Goal: Task Accomplishment & Management: Manage account settings

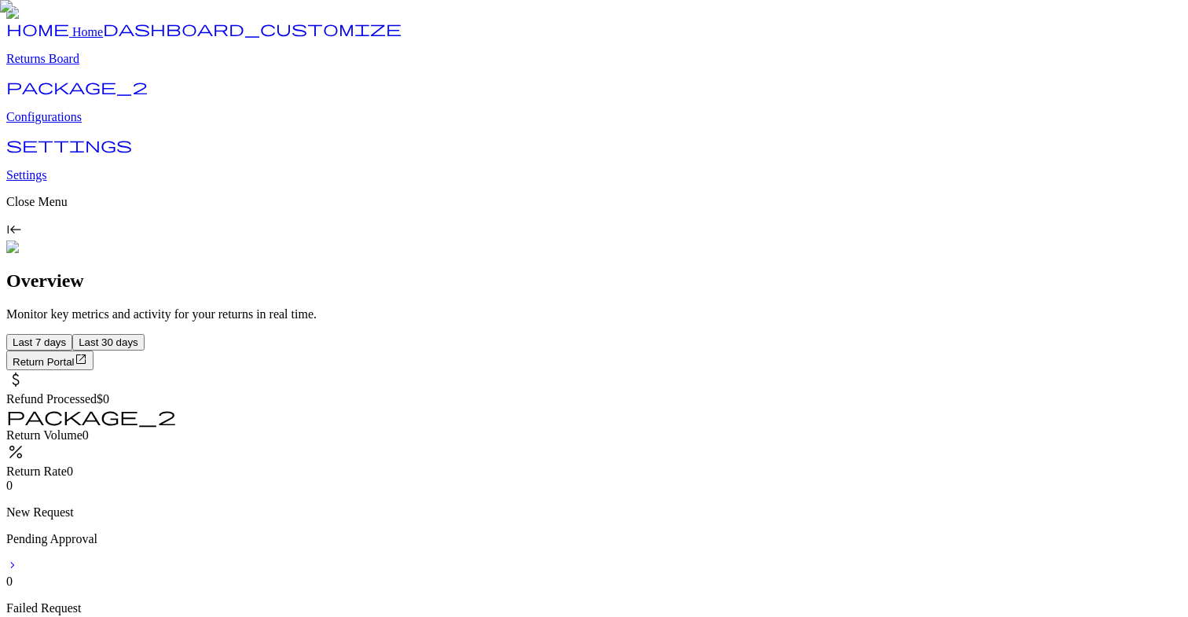
click at [82, 124] on p "Configurations" at bounding box center [593, 117] width 1175 height 14
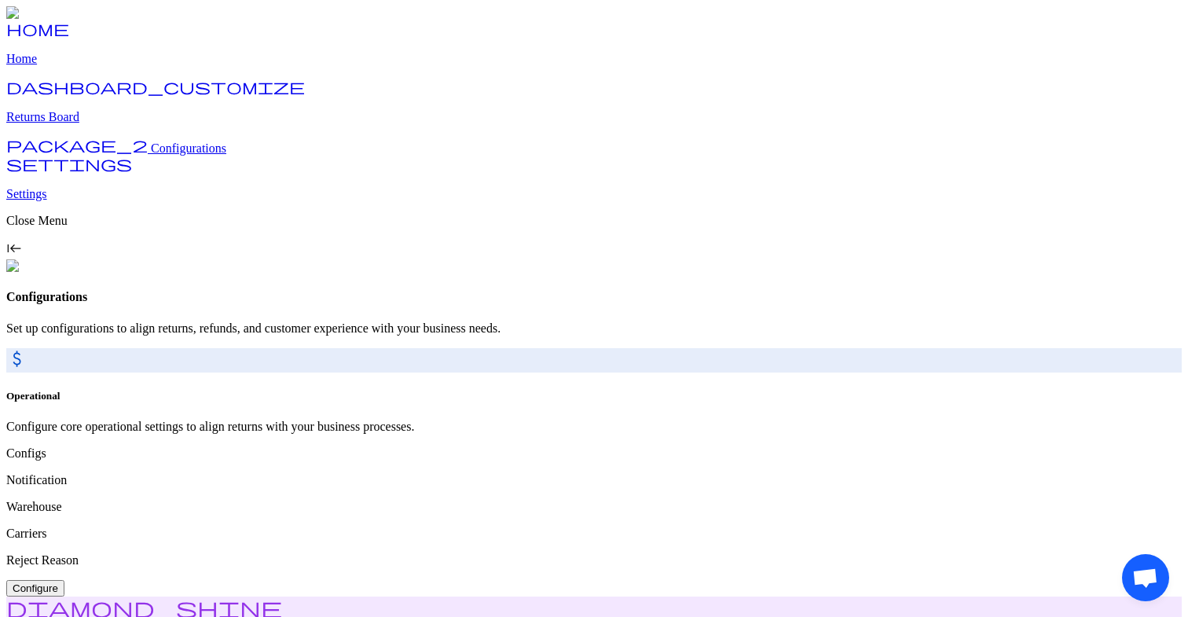
click at [64, 580] on button "Configure" at bounding box center [35, 588] width 58 height 16
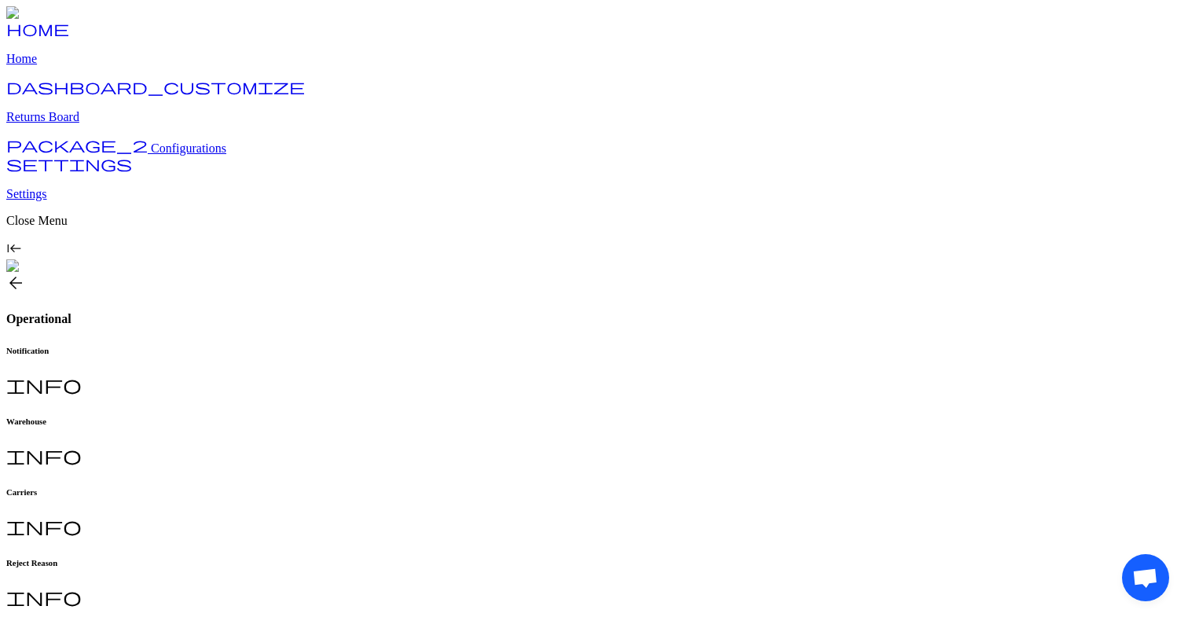
click at [381, 416] on h6 "Warehouse" at bounding box center [593, 420] width 1175 height 9
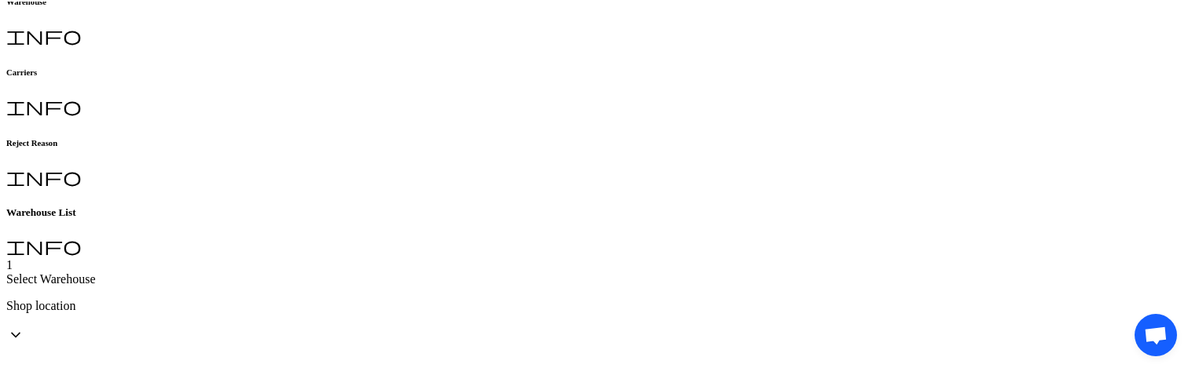
scroll to position [419, 0]
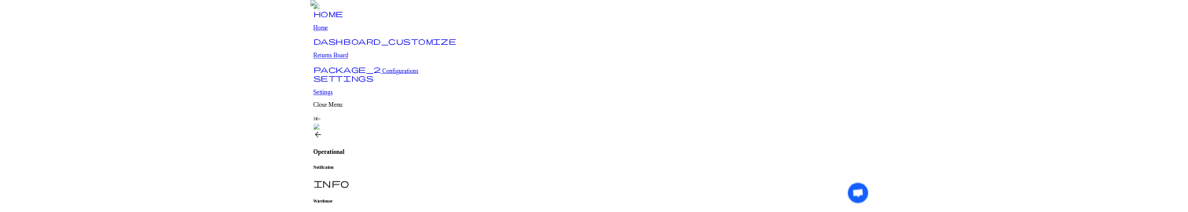
scroll to position [342, 0]
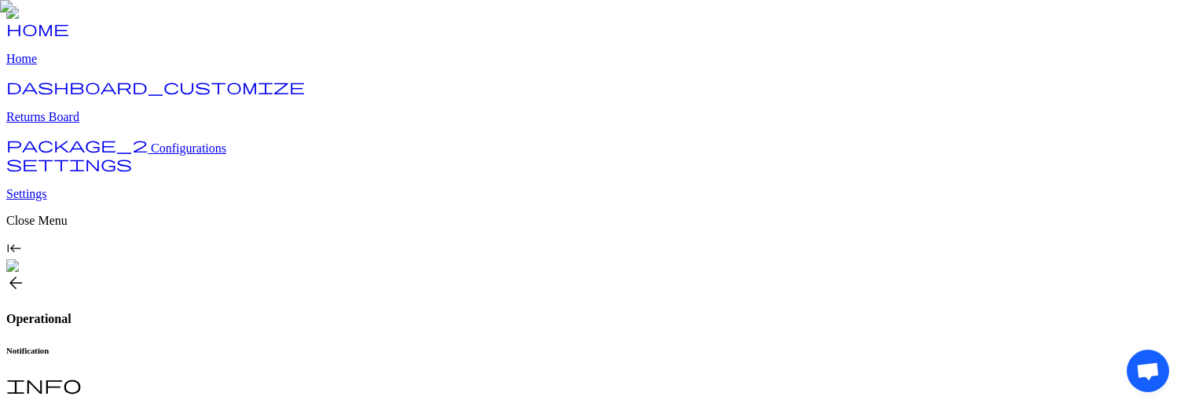
scroll to position [376, 0]
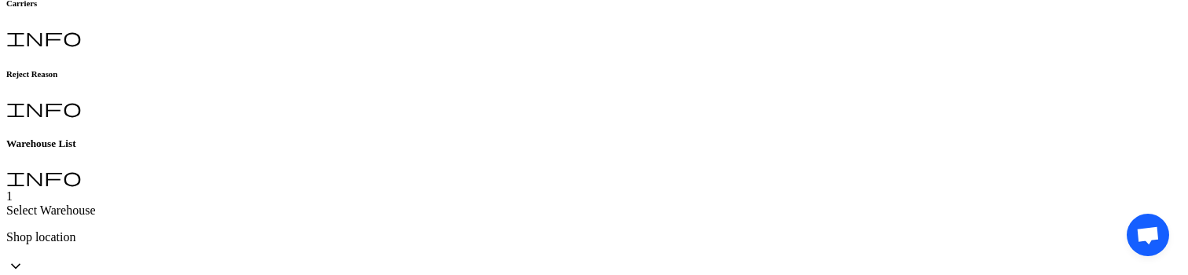
scroll to position [496, 0]
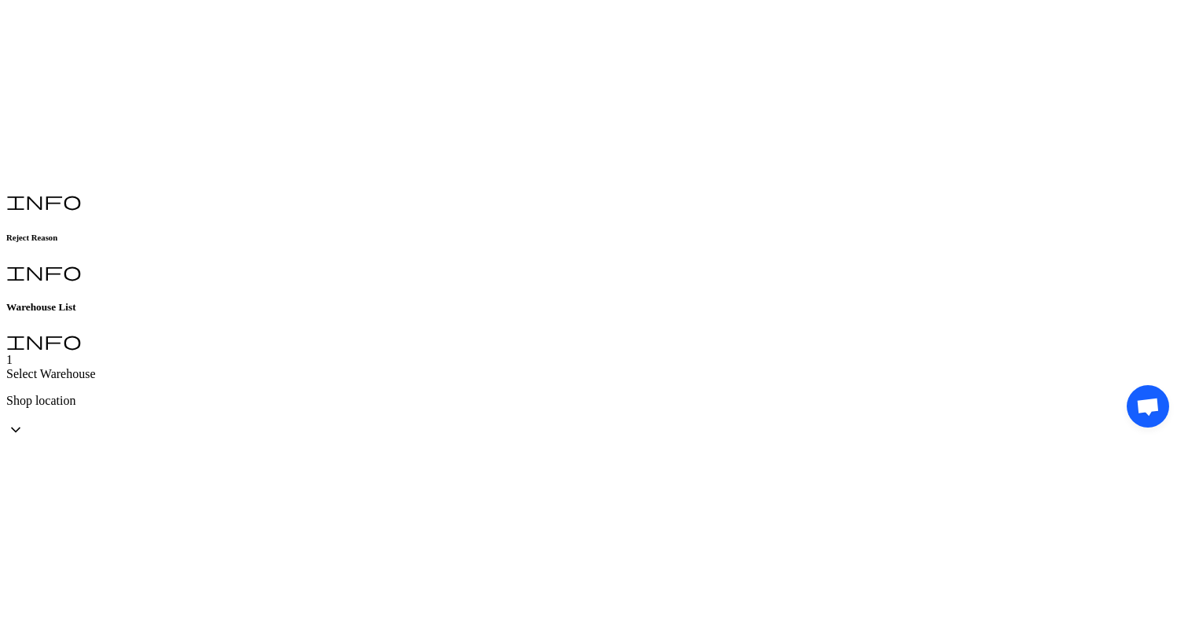
scroll to position [170, 0]
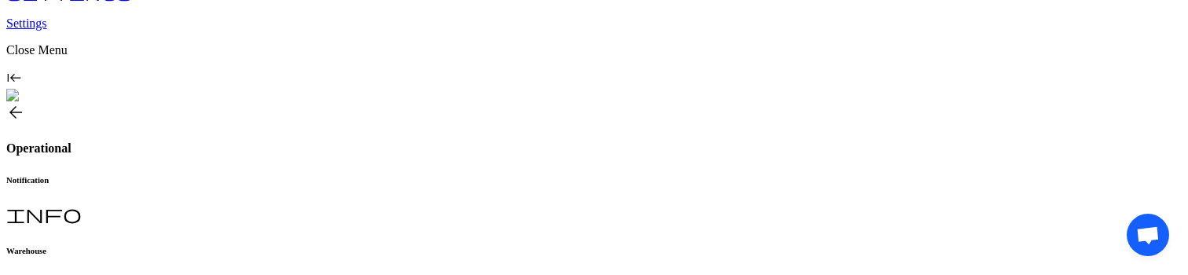
scroll to position [512, 0]
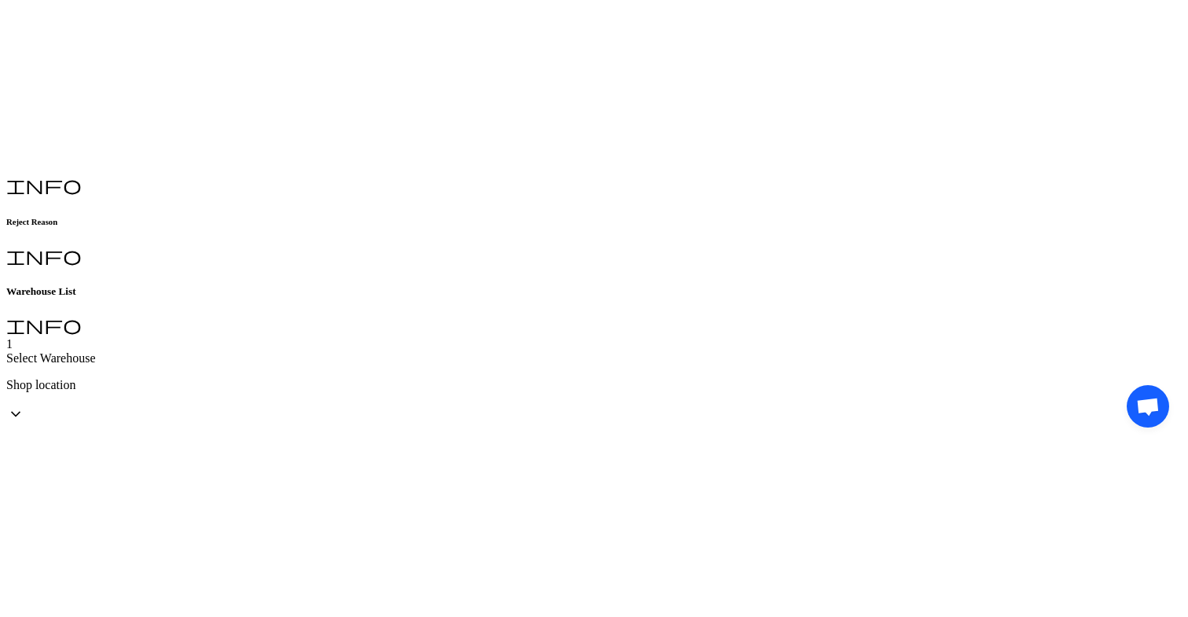
scroll to position [170, 0]
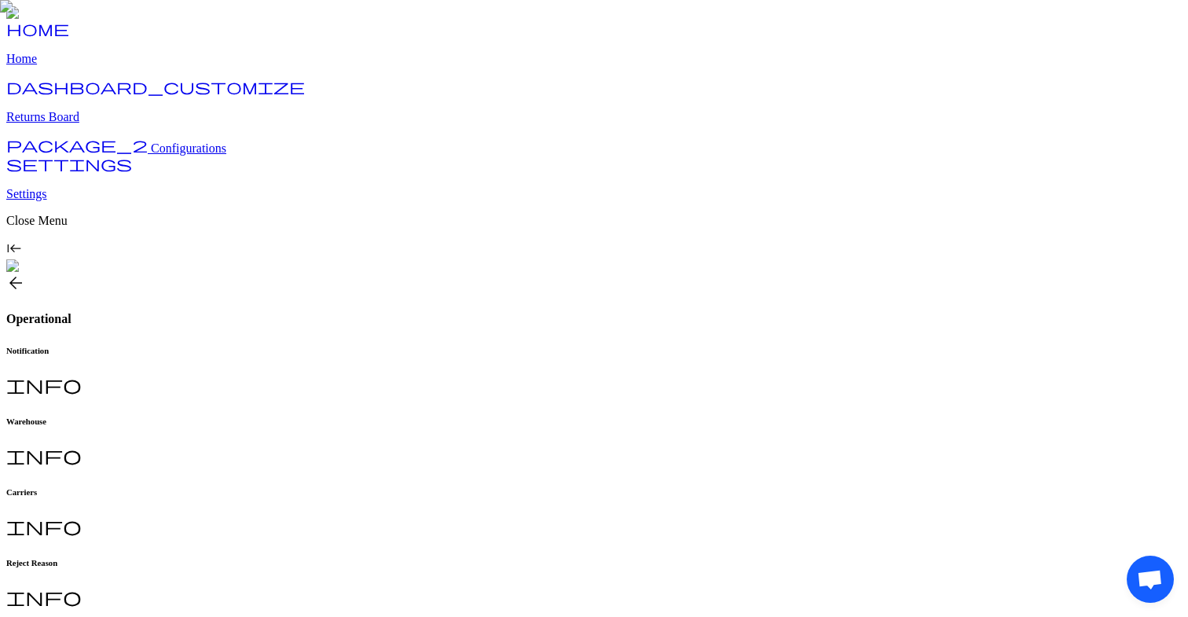
scroll to position [170, 0]
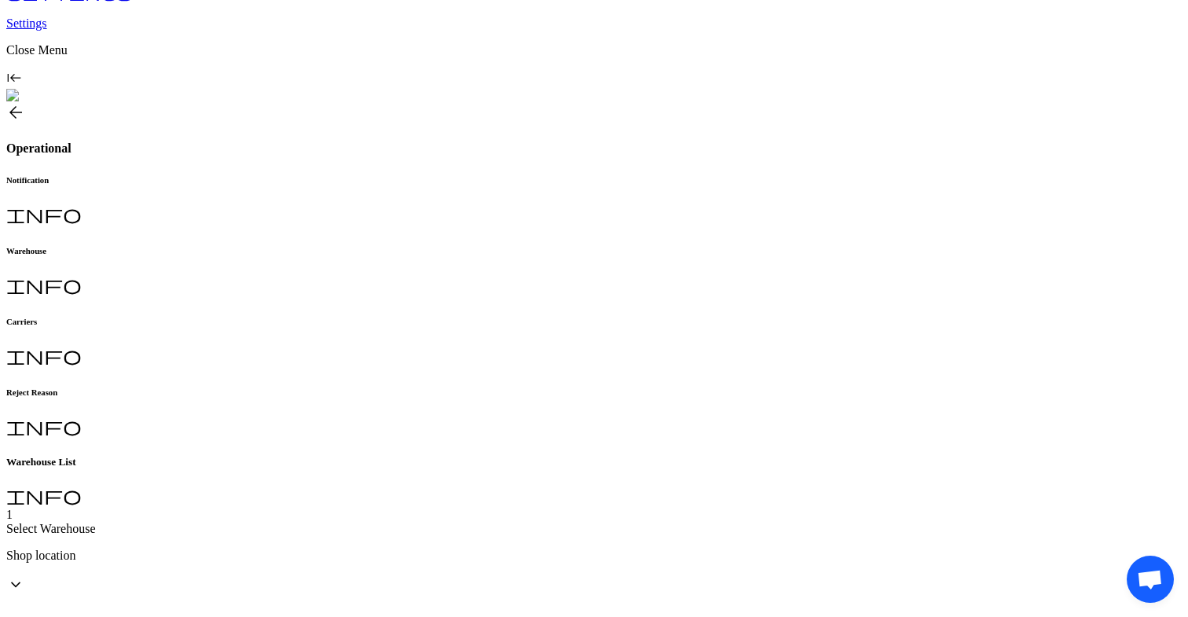
scroll to position [0, 0]
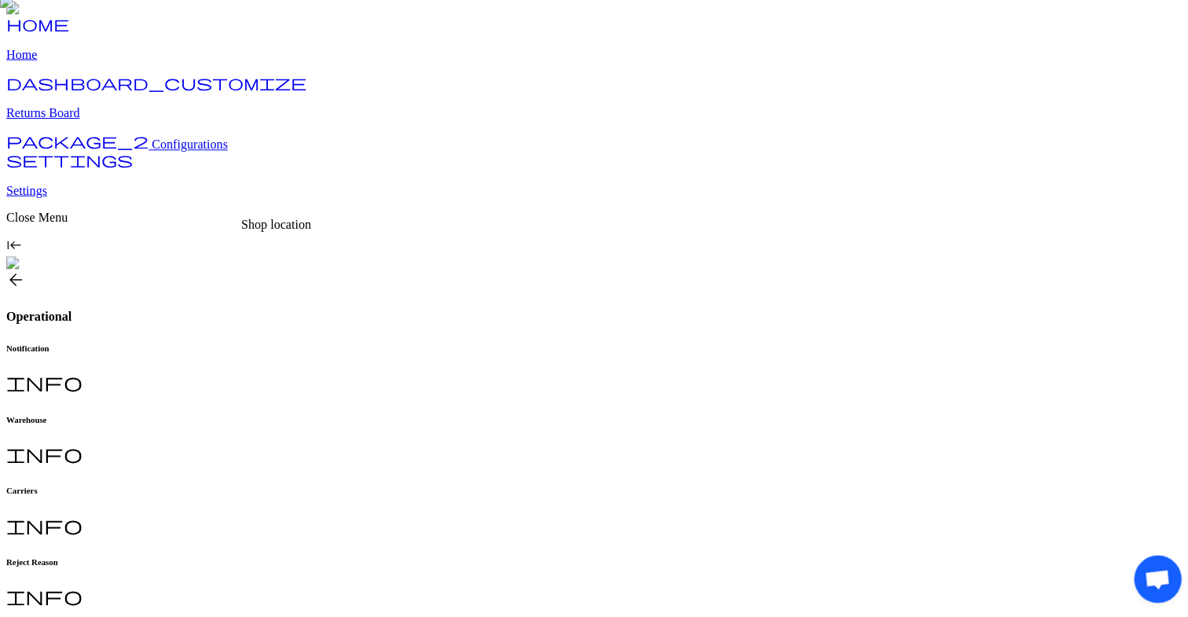
scroll to position [5, 0]
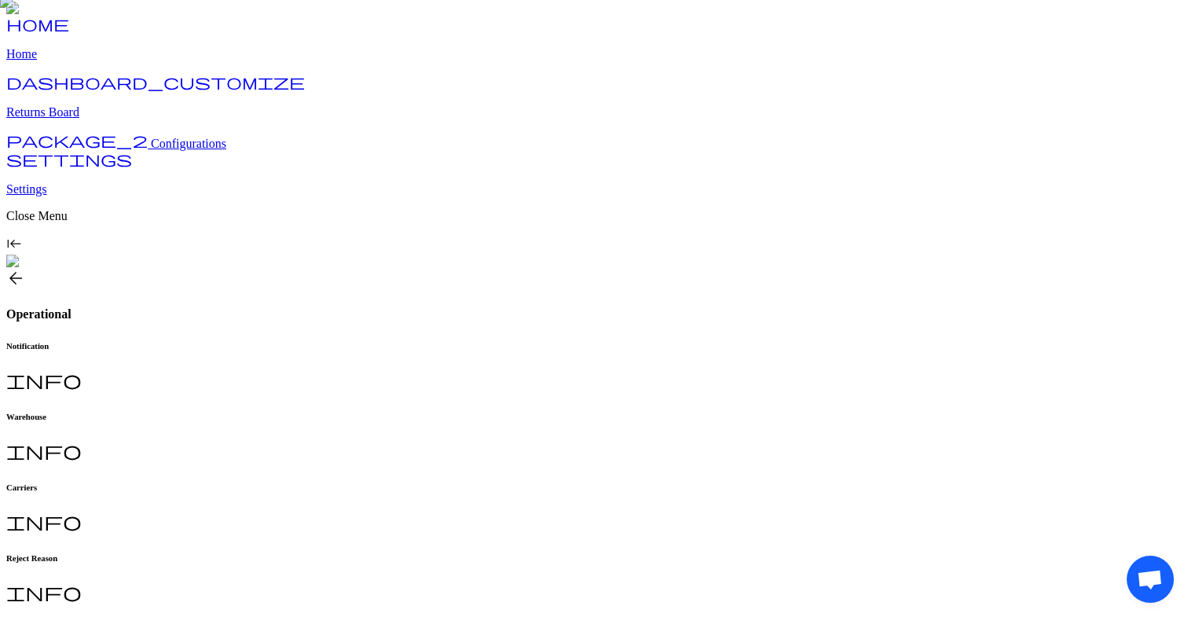
click at [274, 341] on h6 "Notification" at bounding box center [593, 345] width 1175 height 9
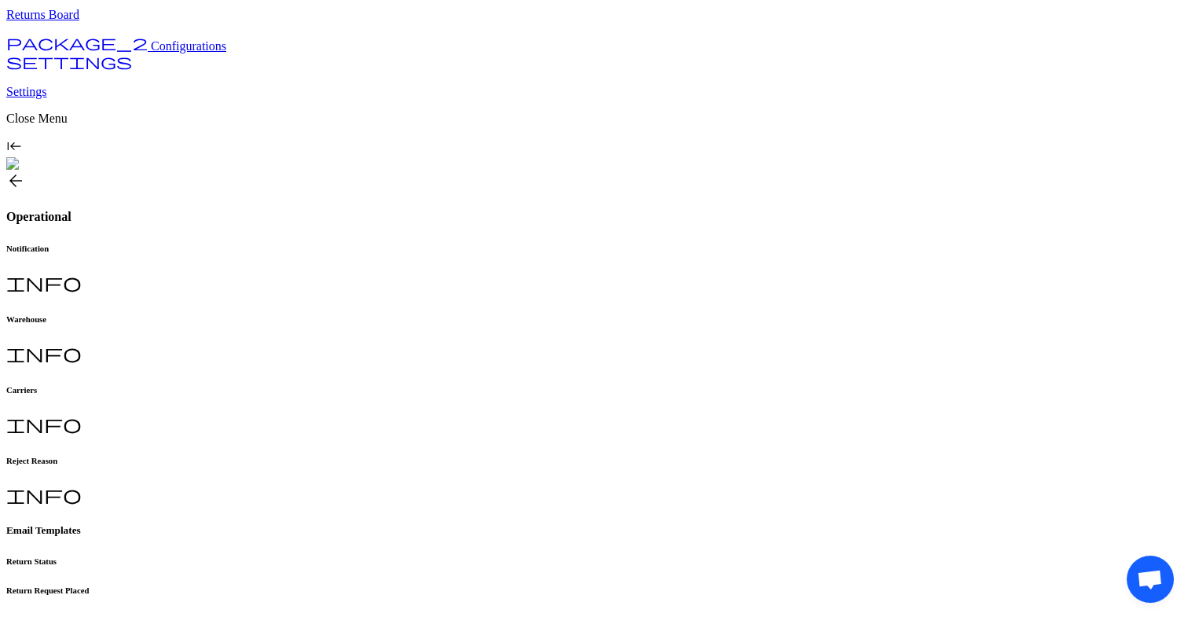
type input "**********"
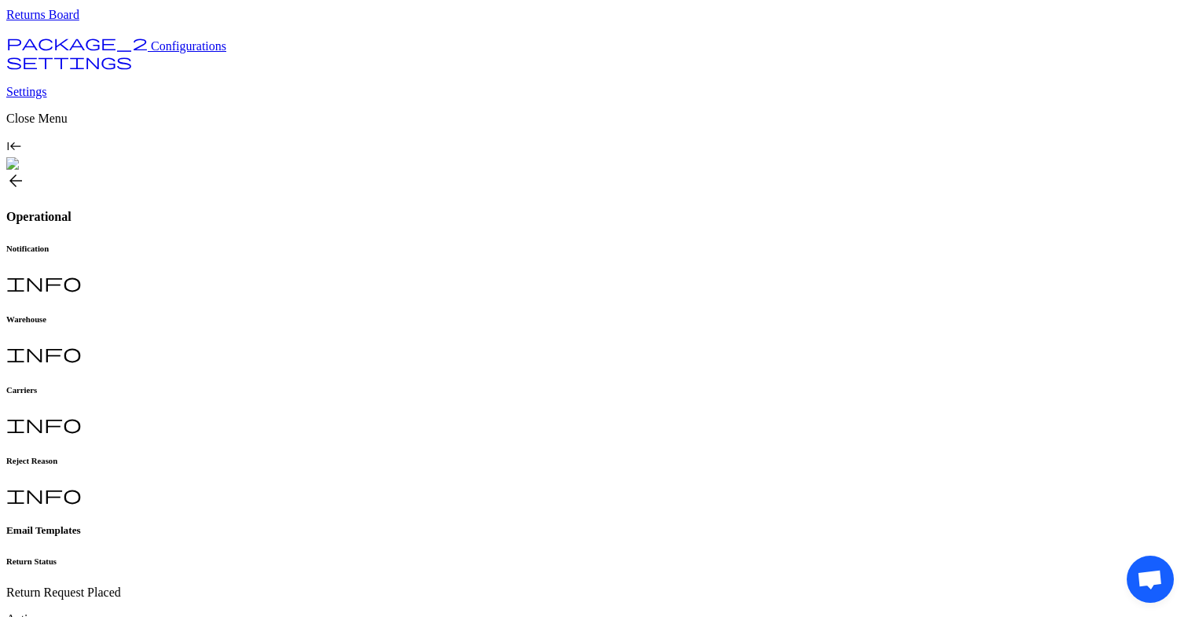
type input "**********"
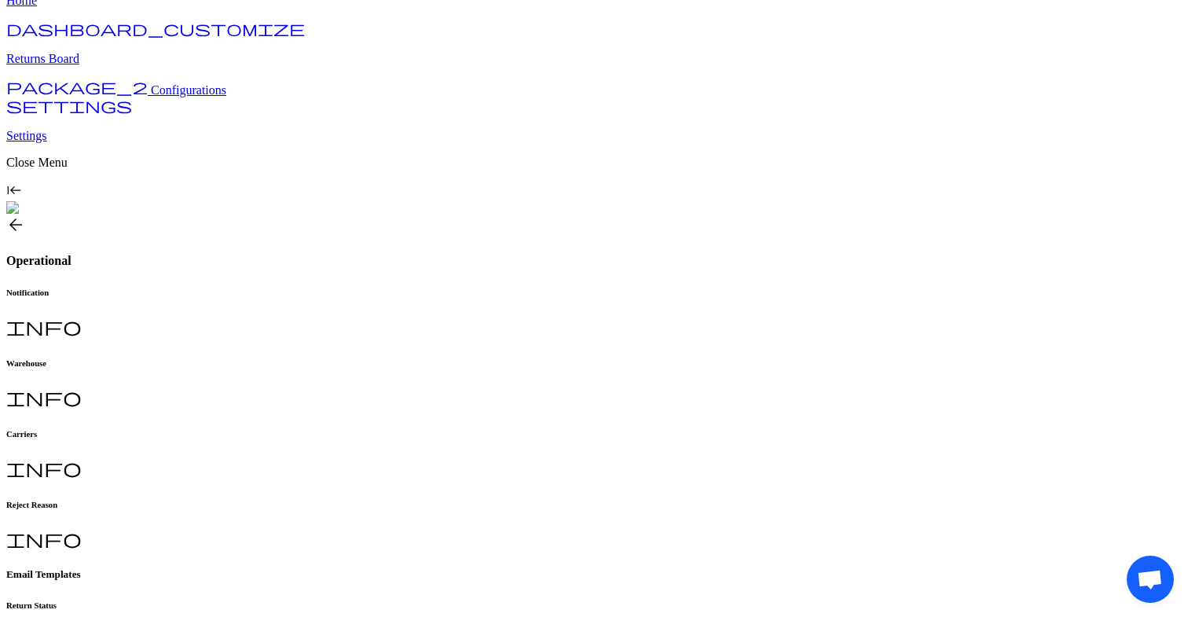
type input "**********"
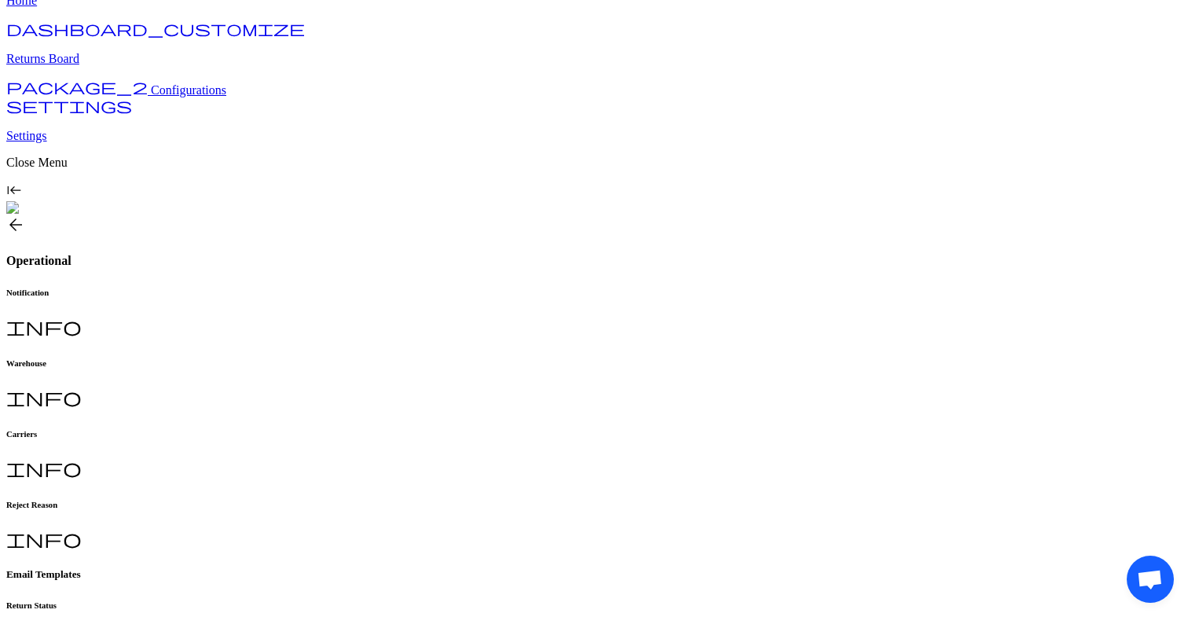
type input "**********"
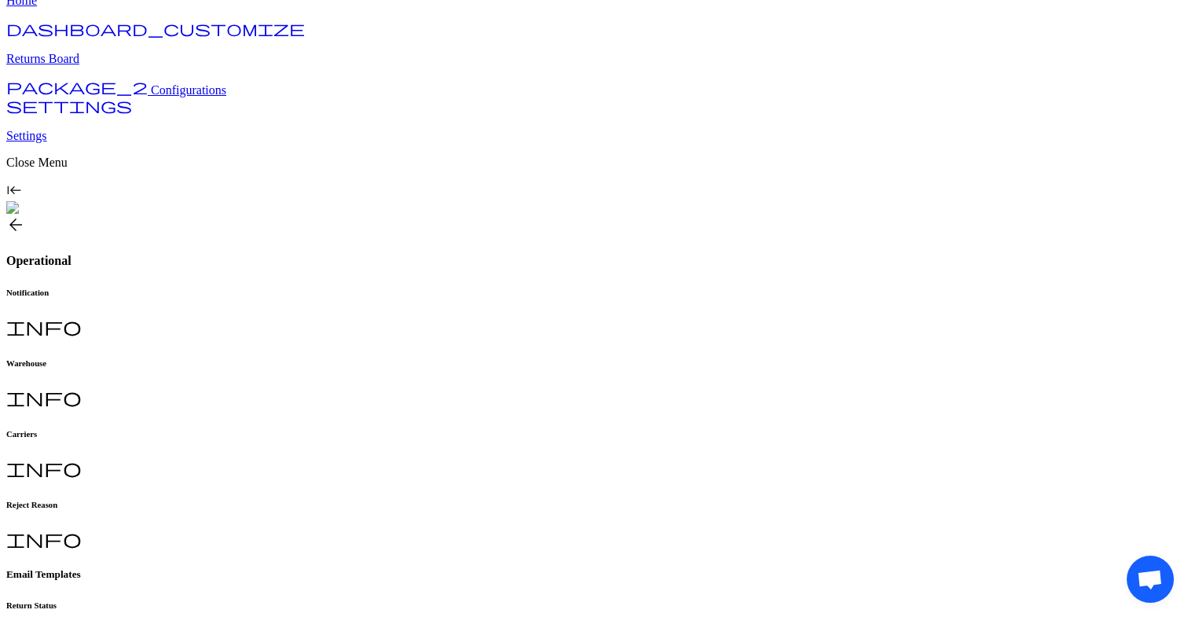
type input "**********"
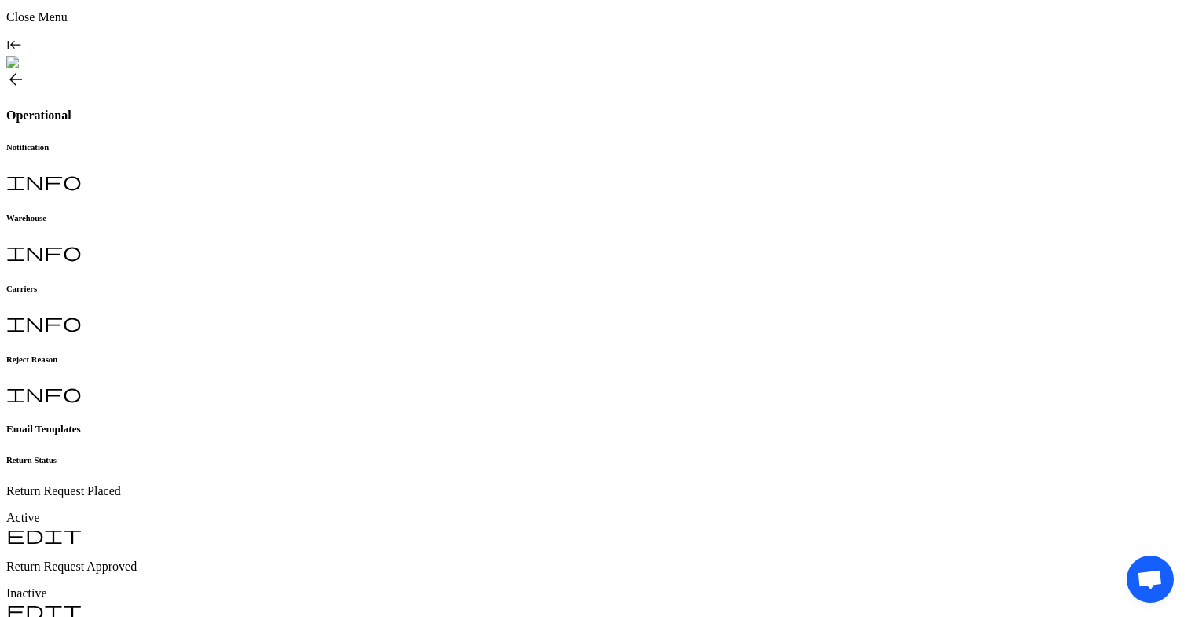
scroll to position [0, 0]
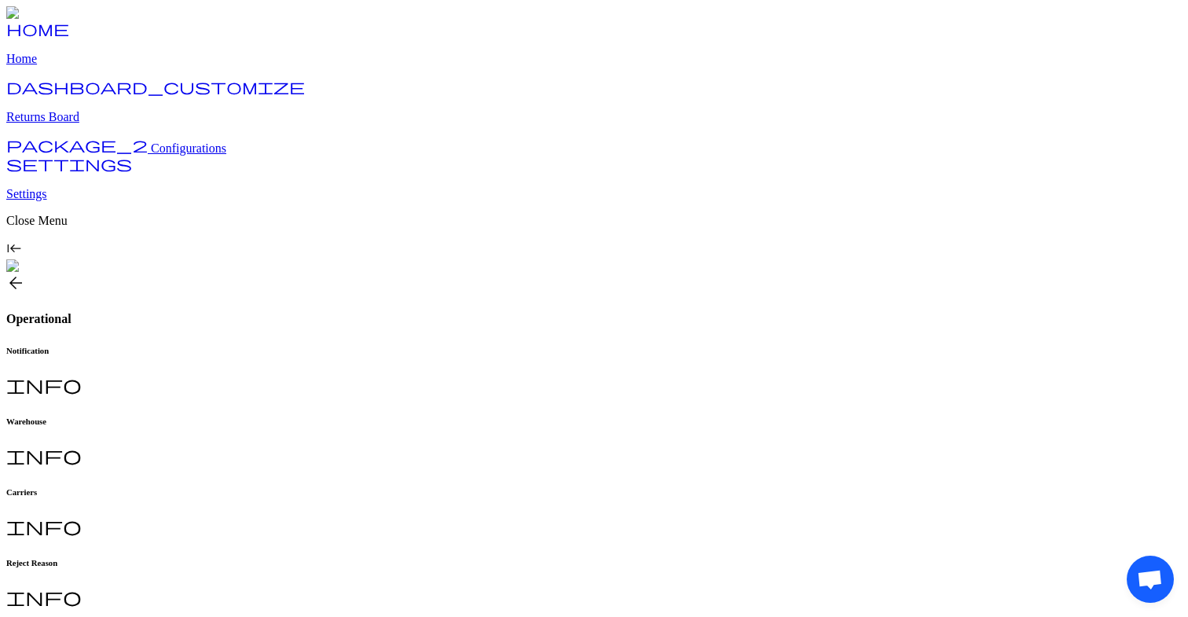
click at [25, 273] on span "arrow_back" at bounding box center [15, 282] width 19 height 19
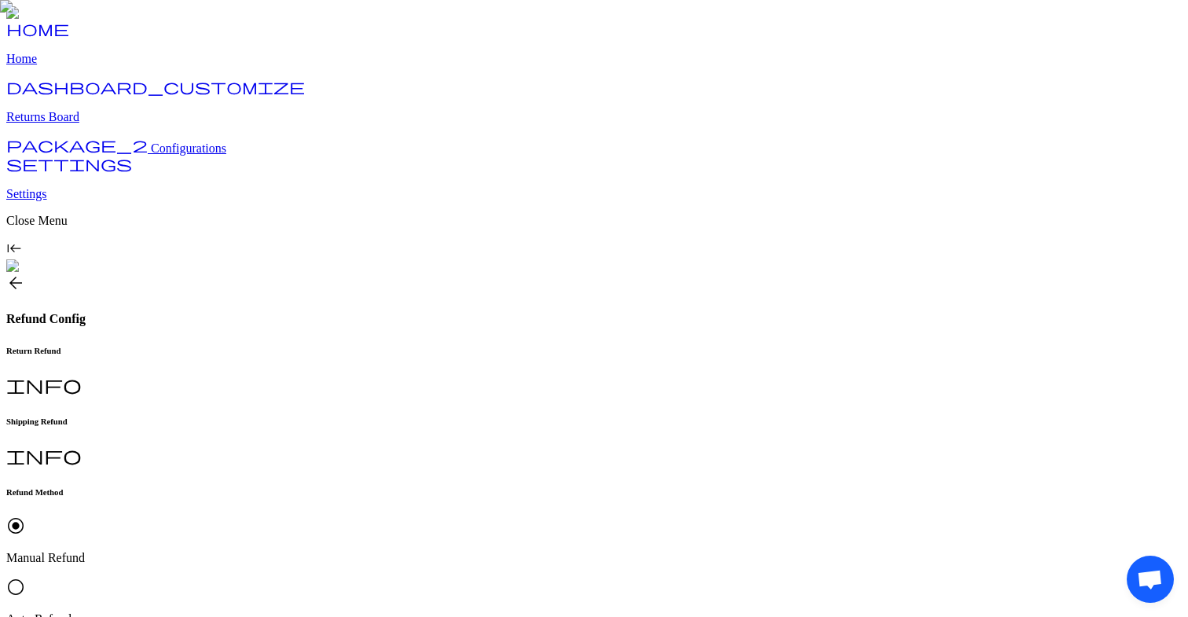
click at [401, 612] on p "Auto Refund" at bounding box center [593, 619] width 1175 height 14
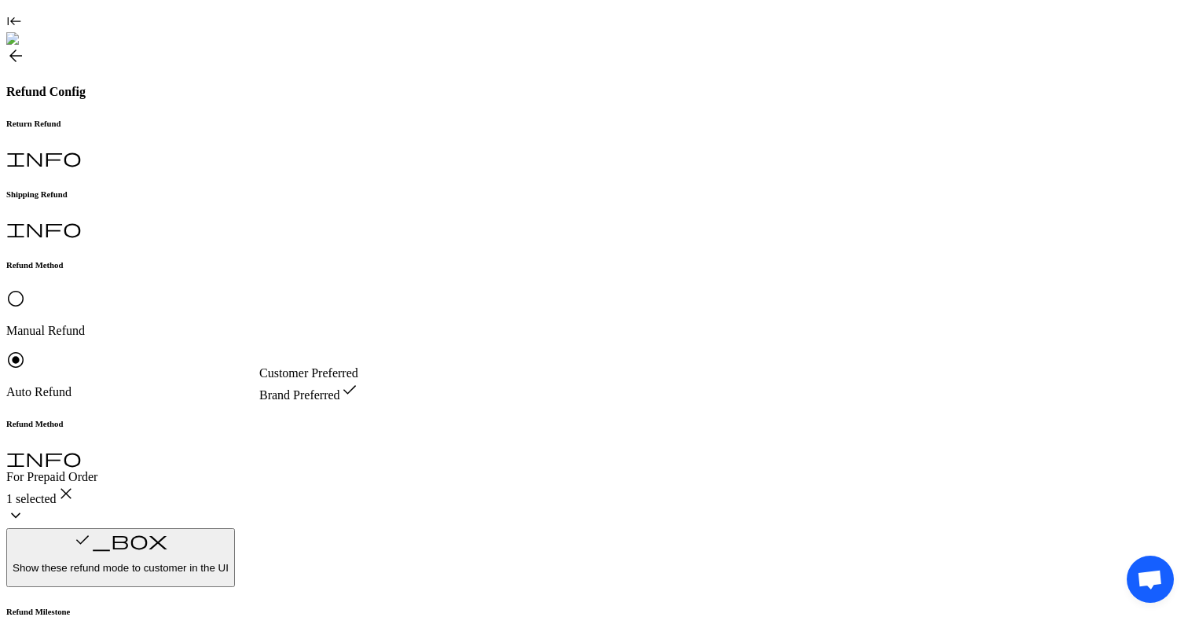
click at [442, 380] on div "Customer Preferred" at bounding box center [391, 373] width 265 height 14
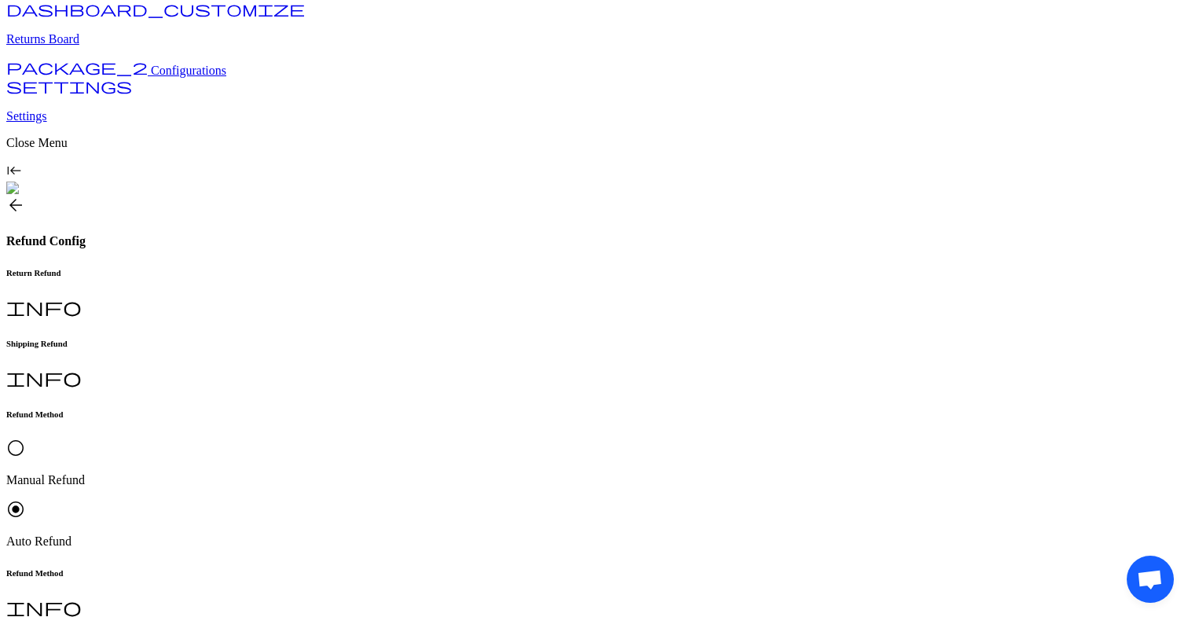
click at [340, 551] on span "Brand Preferred" at bounding box center [299, 543] width 81 height 13
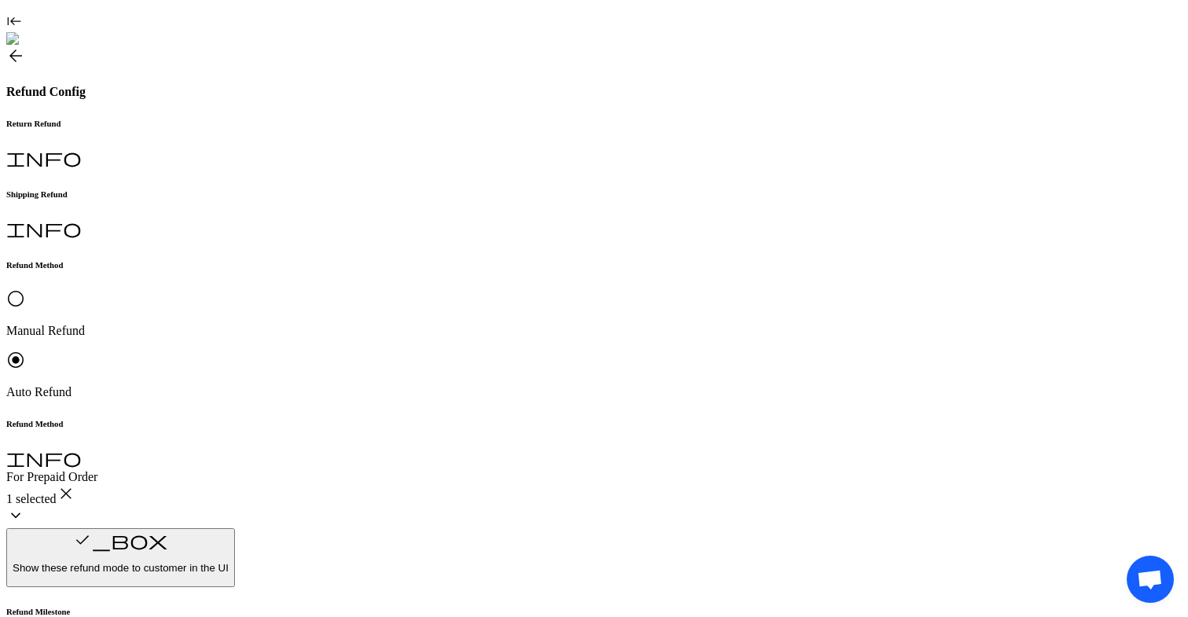
click at [358, 379] on span "Customer Preferred" at bounding box center [308, 372] width 99 height 13
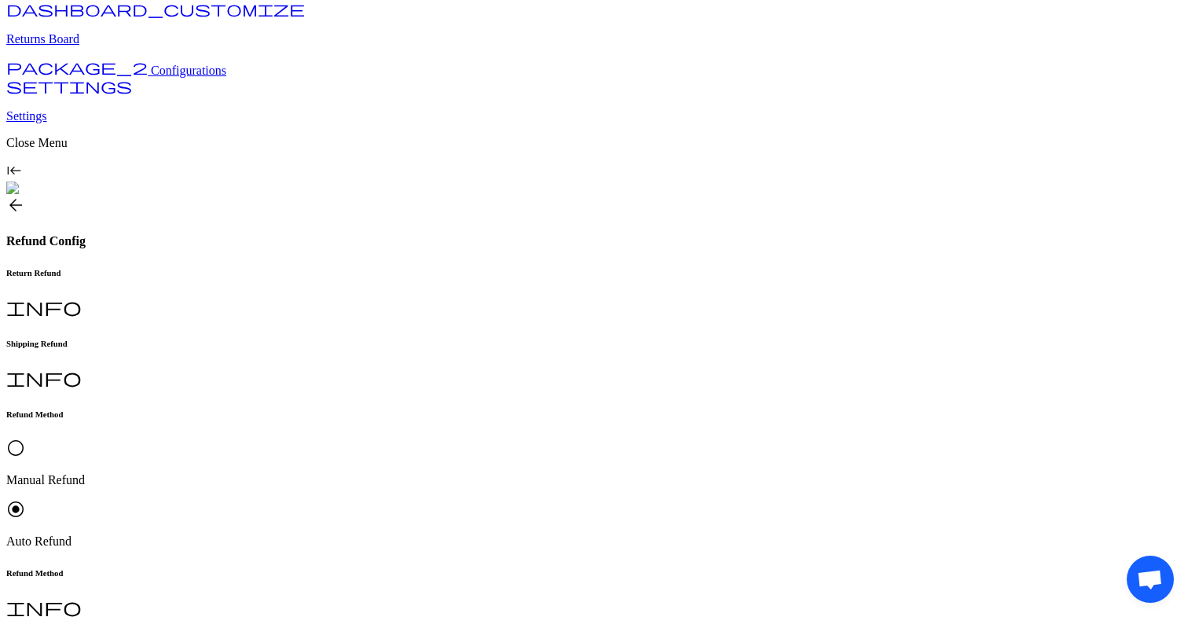
click at [319, 551] on span "Brand Preferred" at bounding box center [299, 543] width 81 height 13
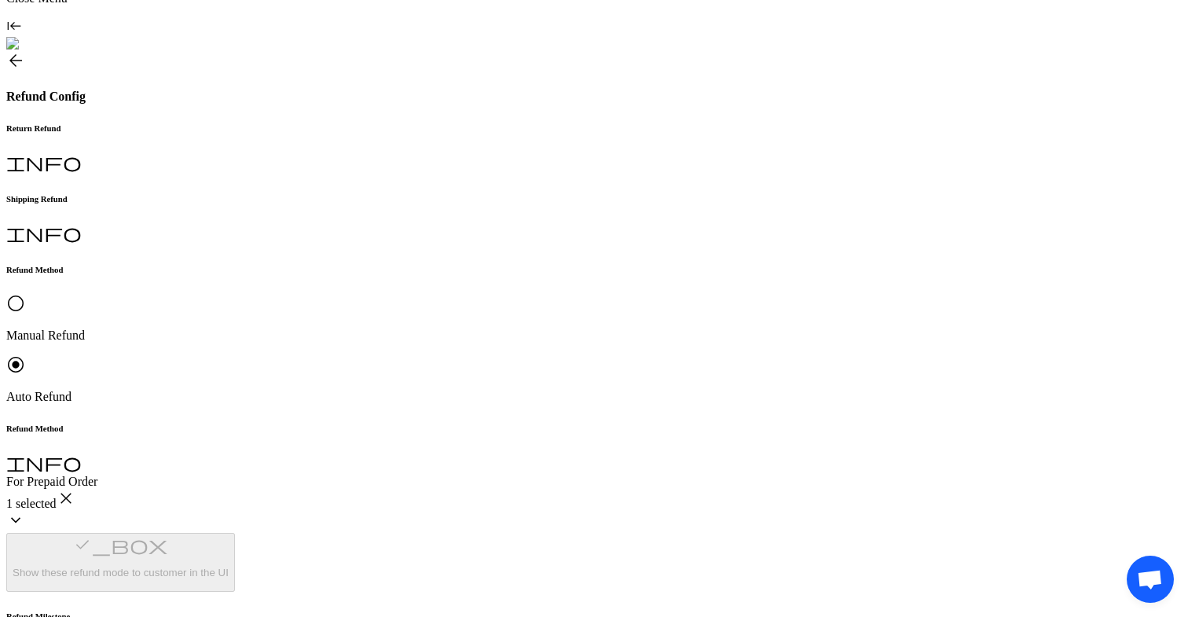
scroll to position [0, 0]
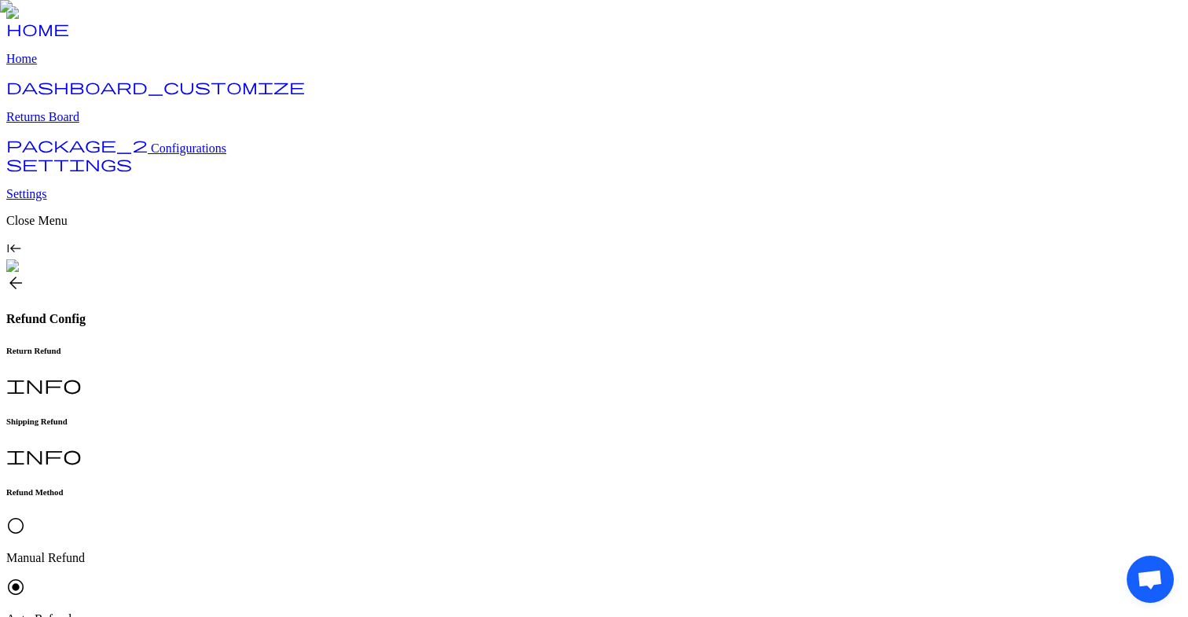
click at [25, 273] on span "arrow_back" at bounding box center [15, 282] width 19 height 19
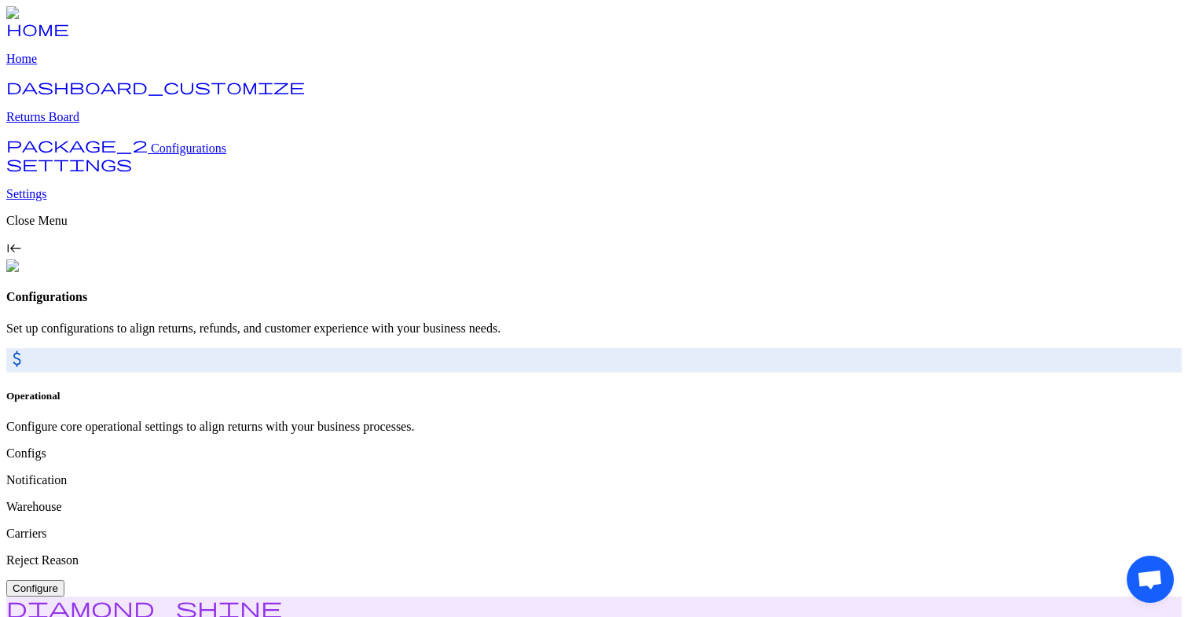
click at [58, 582] on span "Configure" at bounding box center [36, 588] width 46 height 12
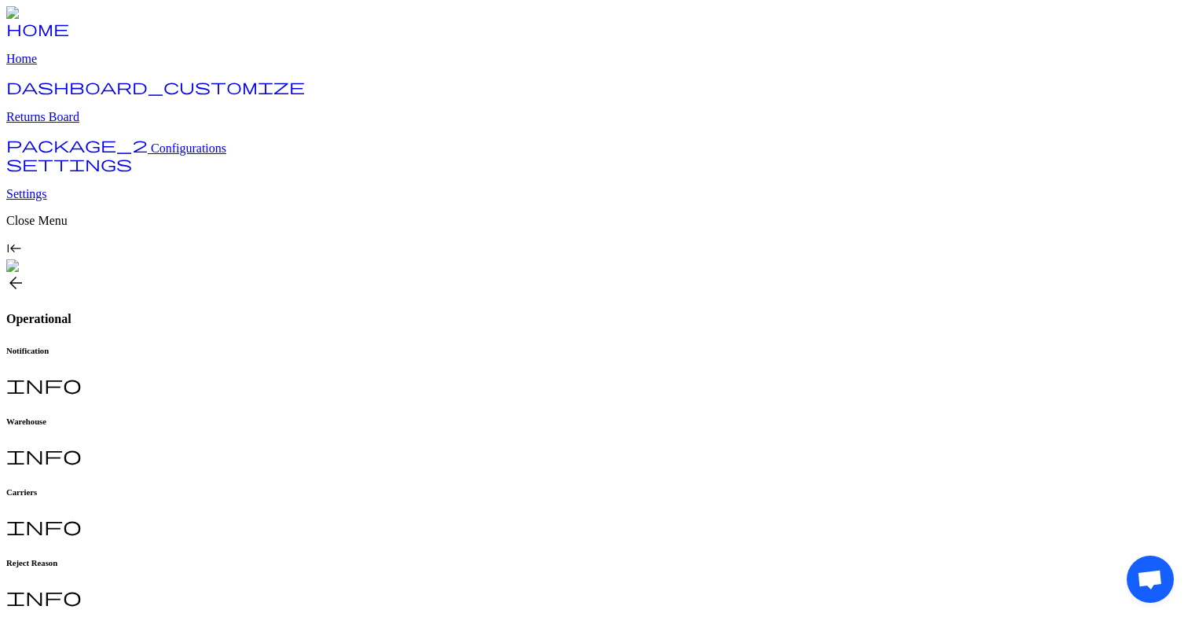
click at [379, 416] on h6 "Warehouse" at bounding box center [593, 420] width 1175 height 9
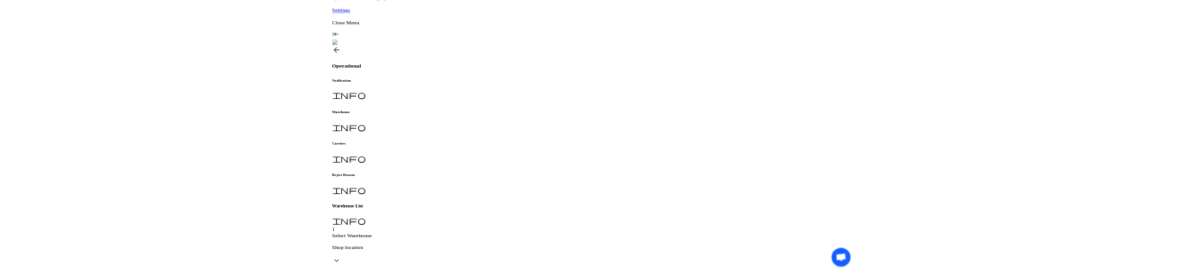
scroll to position [512, 0]
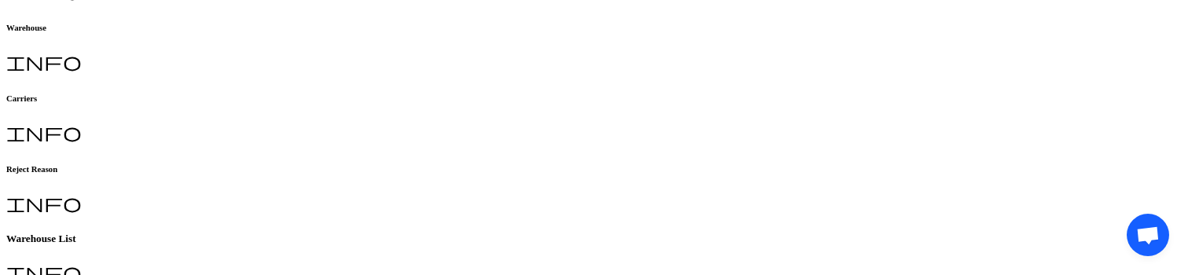
scroll to position [0, 0]
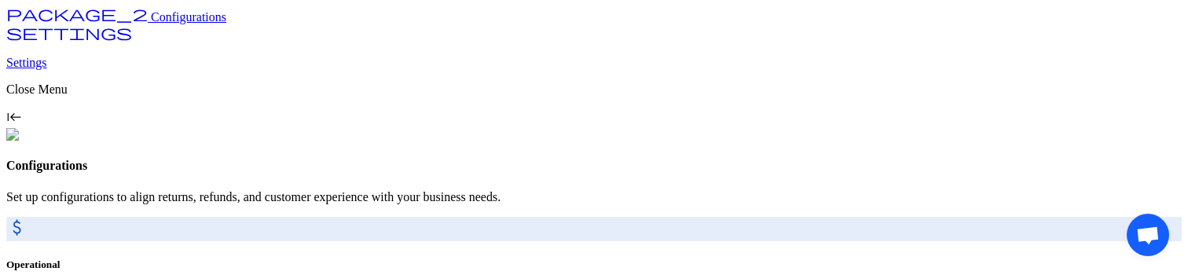
scroll to position [287, 0]
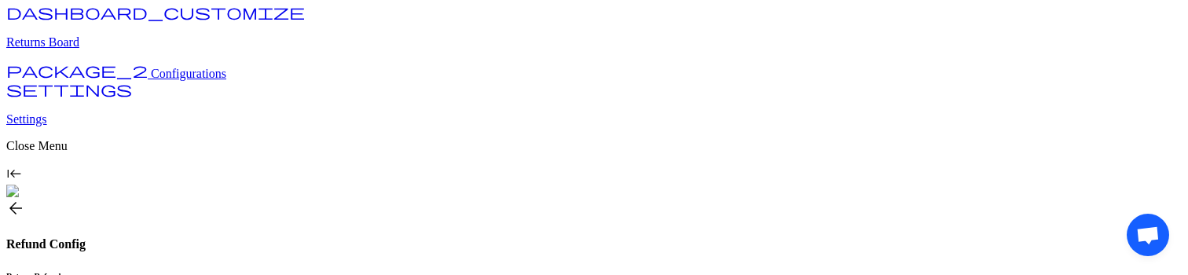
scroll to position [330, 0]
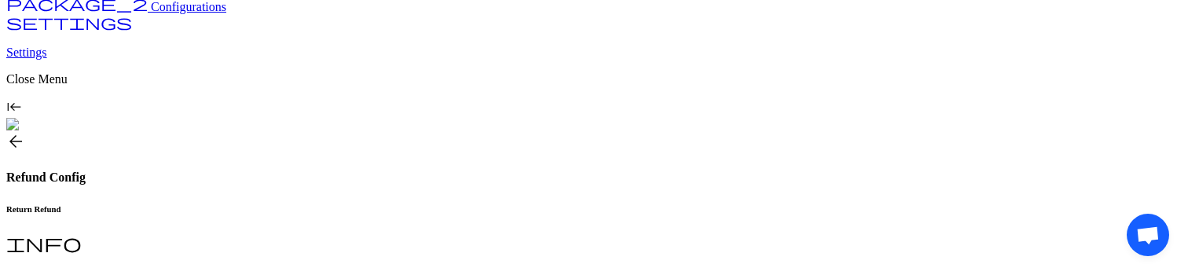
scroll to position [0, 0]
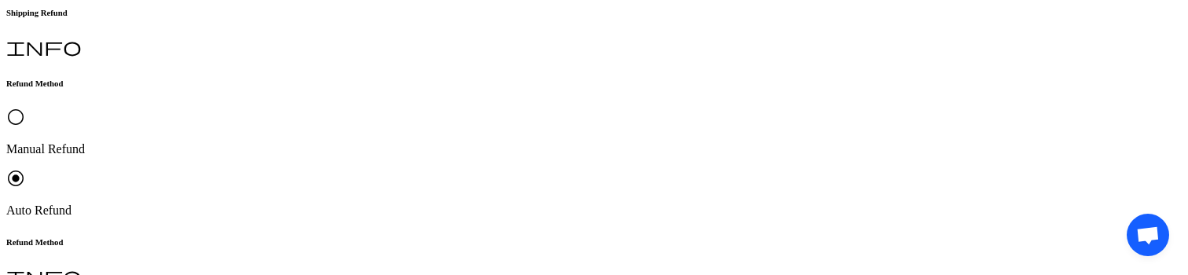
scroll to position [412, 0]
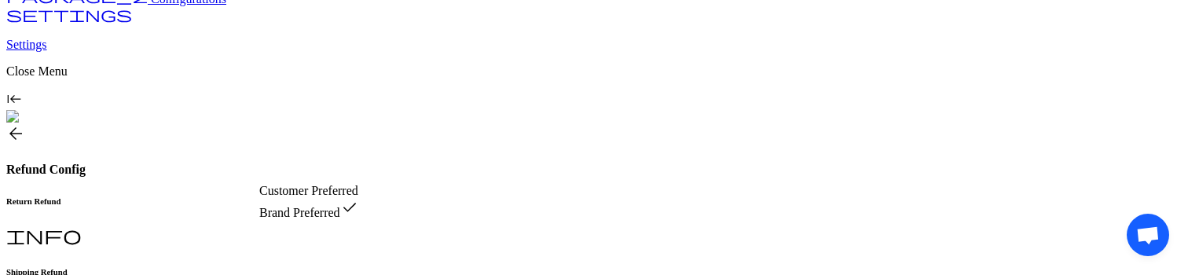
scroll to position [0, 0]
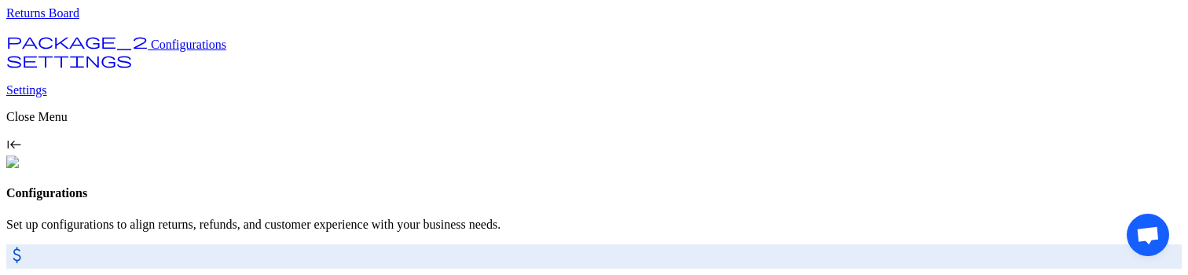
scroll to position [111, 0]
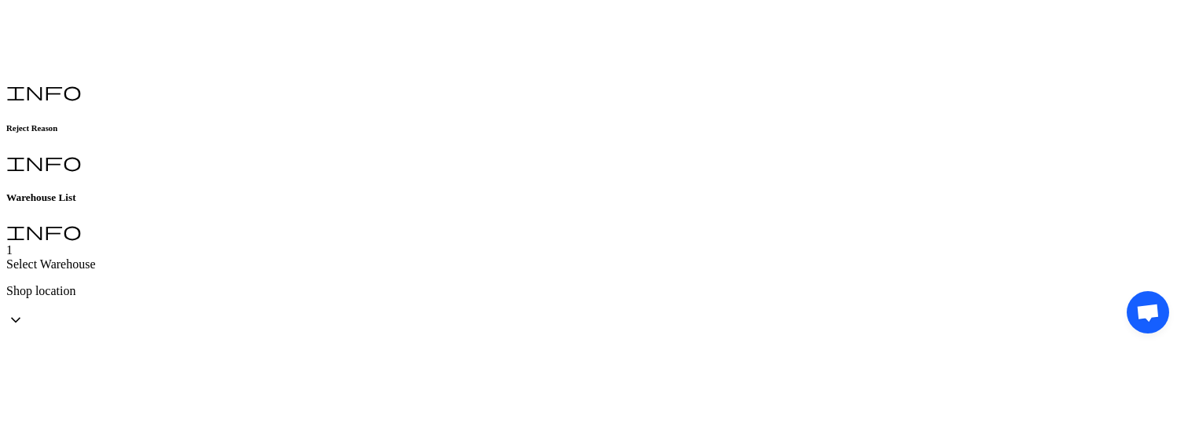
scroll to position [357, 0]
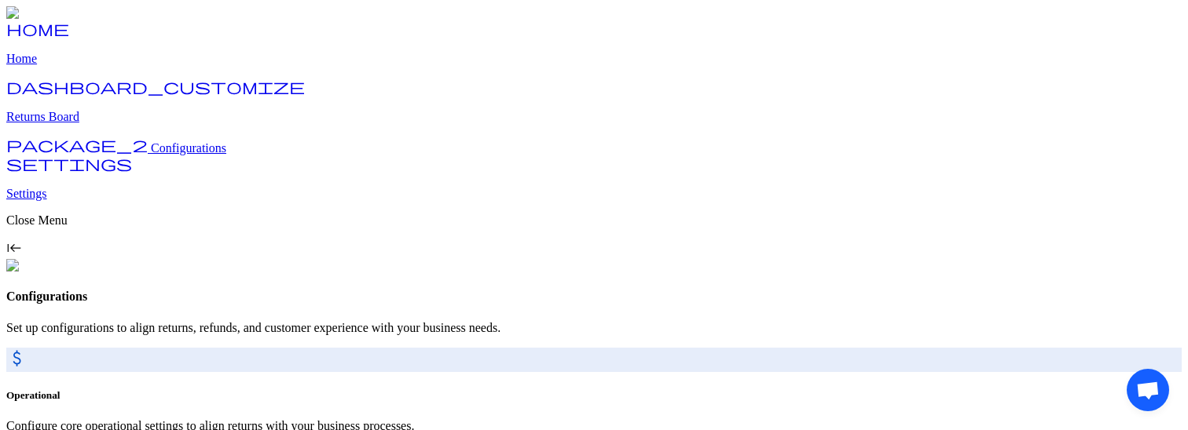
scroll to position [132, 0]
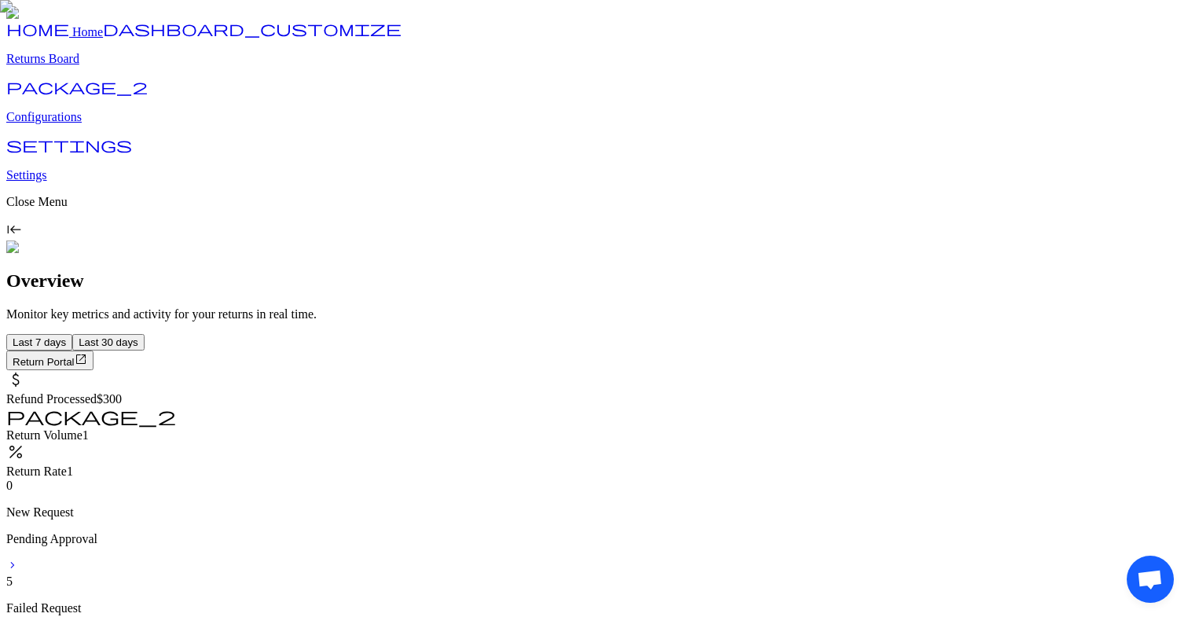
click at [96, 124] on p "Configurations" at bounding box center [593, 117] width 1175 height 14
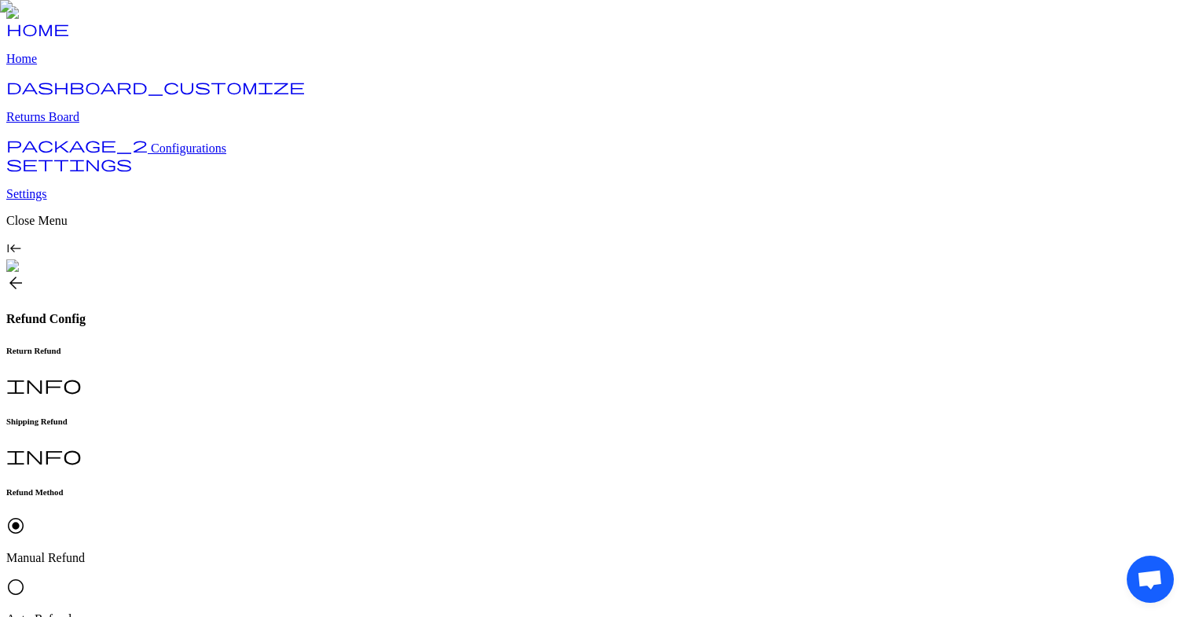
click at [419, 612] on p "Auto Refund" at bounding box center [593, 619] width 1175 height 14
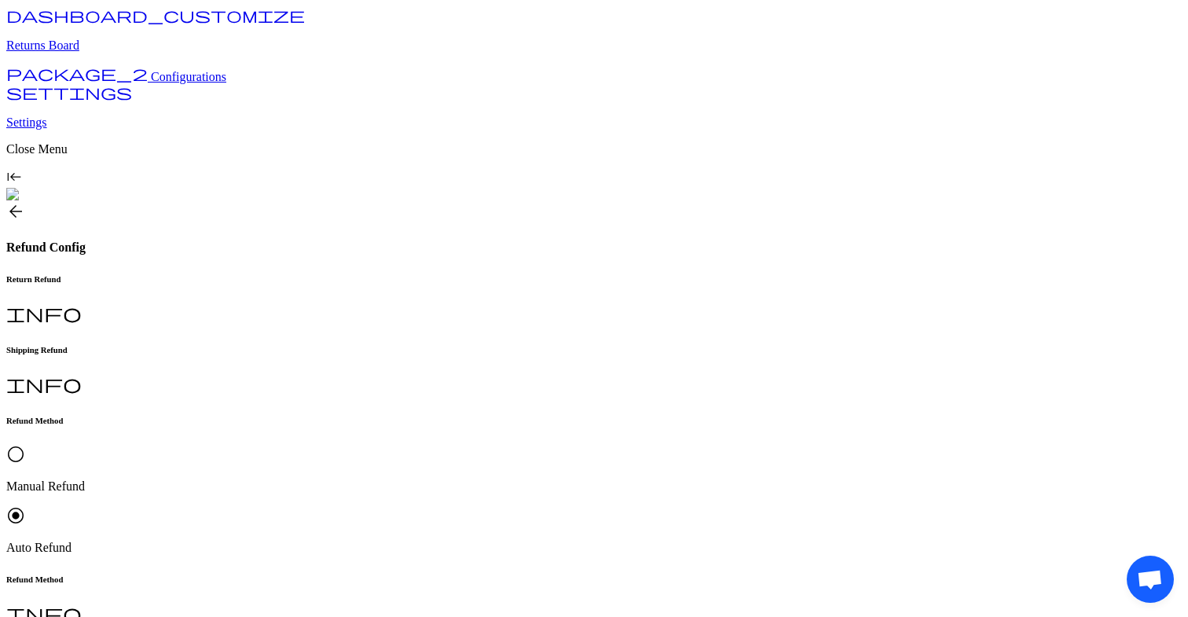
click at [415, 536] on button "Brand Preferred" at bounding box center [425, 528] width 87 height 16
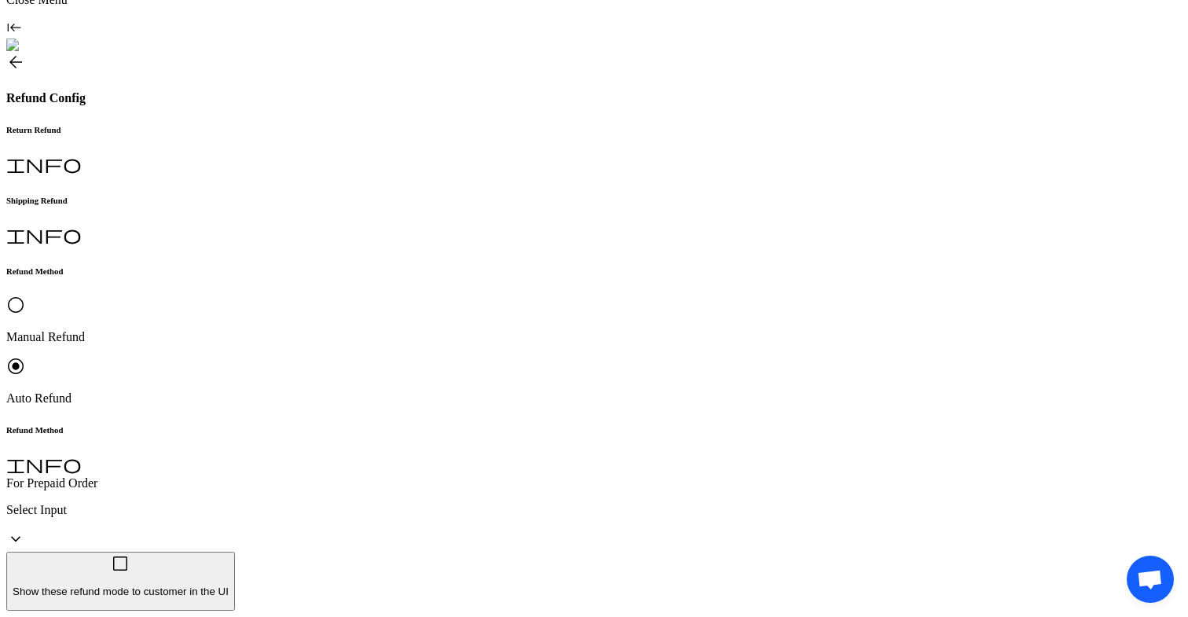
click at [364, 383] on button "Customer Preferred" at bounding box center [311, 379] width 104 height 16
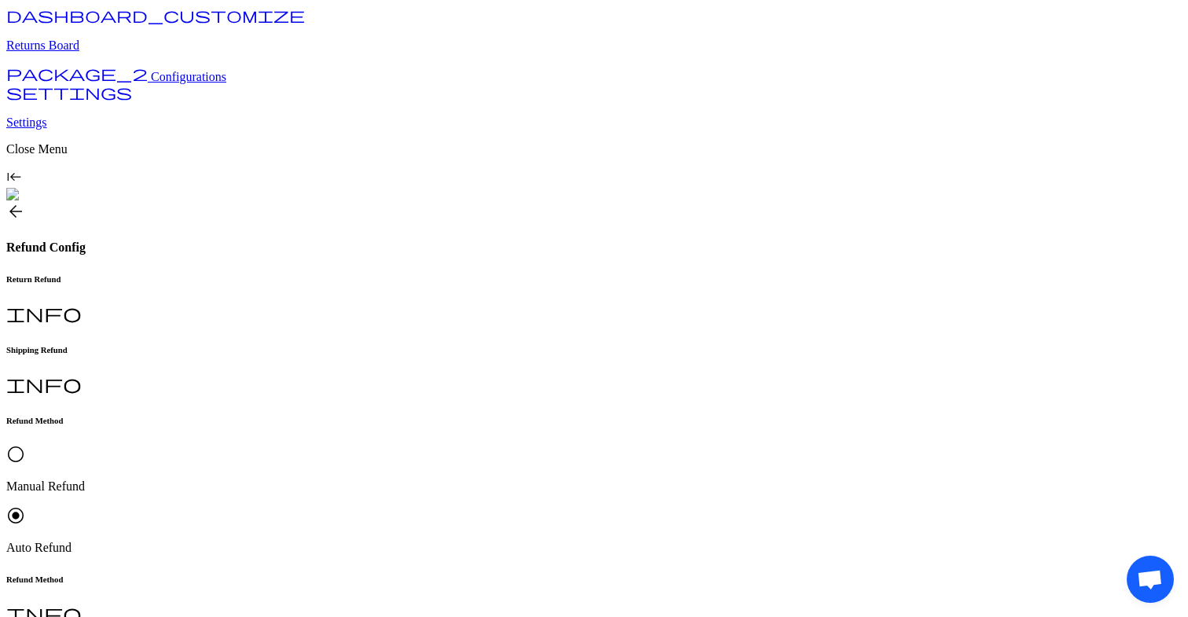
click at [382, 536] on button "Brand Preferred" at bounding box center [425, 528] width 87 height 16
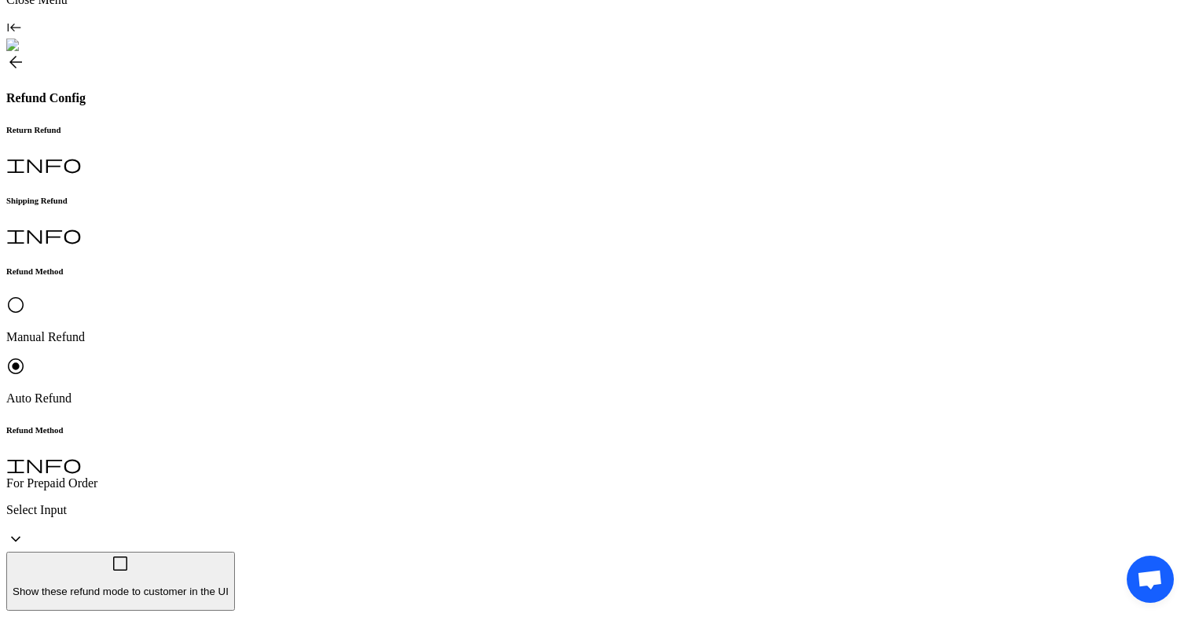
click at [364, 382] on button "Customer Preferred" at bounding box center [311, 379] width 104 height 16
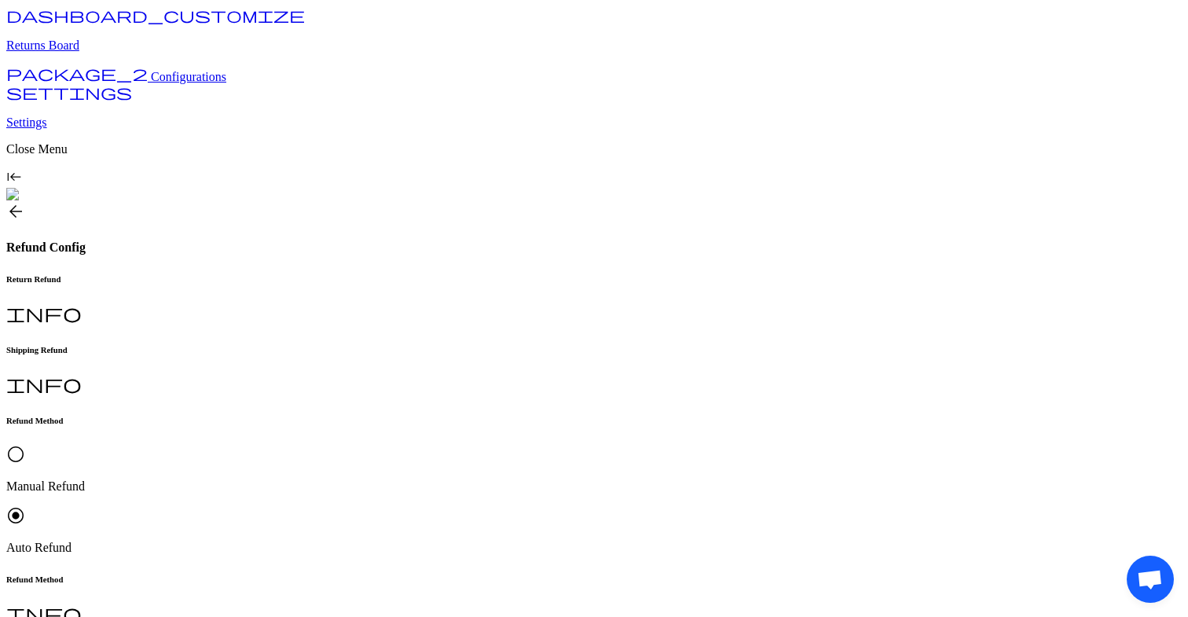
click at [424, 536] on button "Brand Preferred" at bounding box center [425, 528] width 87 height 16
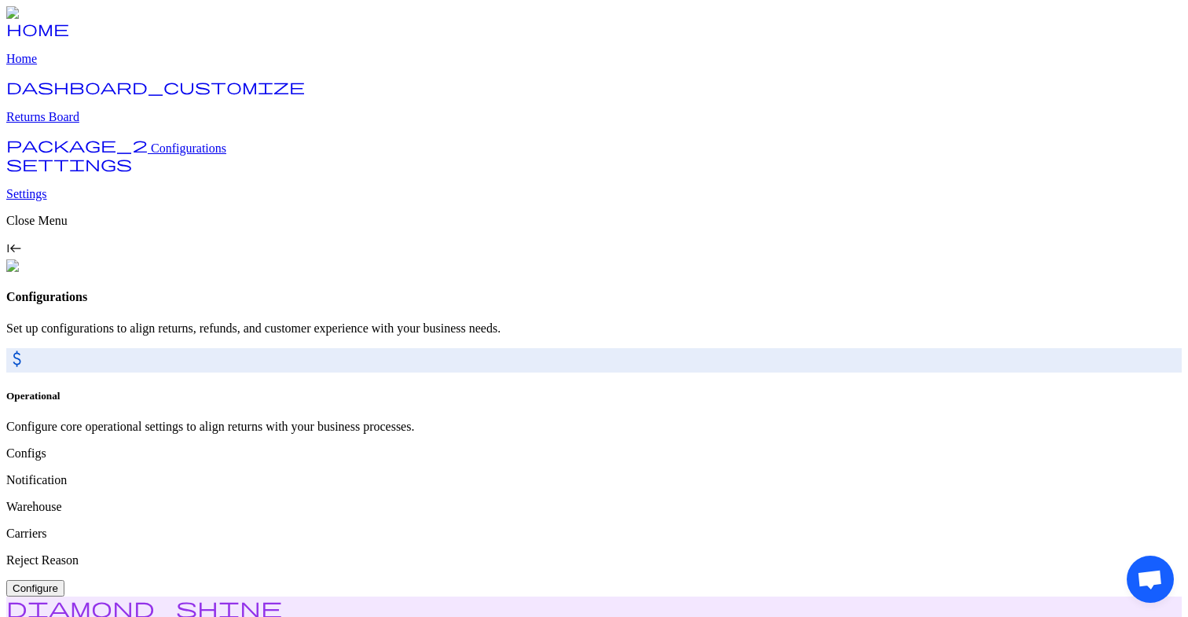
click at [58, 582] on span "Configure" at bounding box center [36, 588] width 46 height 12
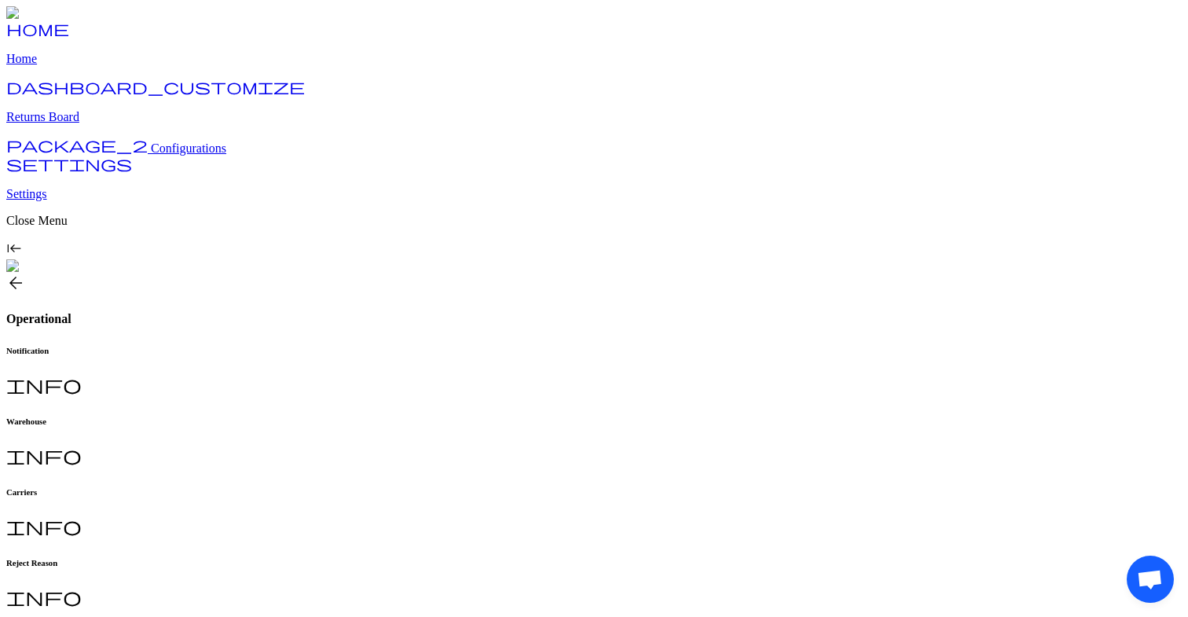
click at [391, 416] on div "Warehouse info" at bounding box center [593, 441] width 1175 height 51
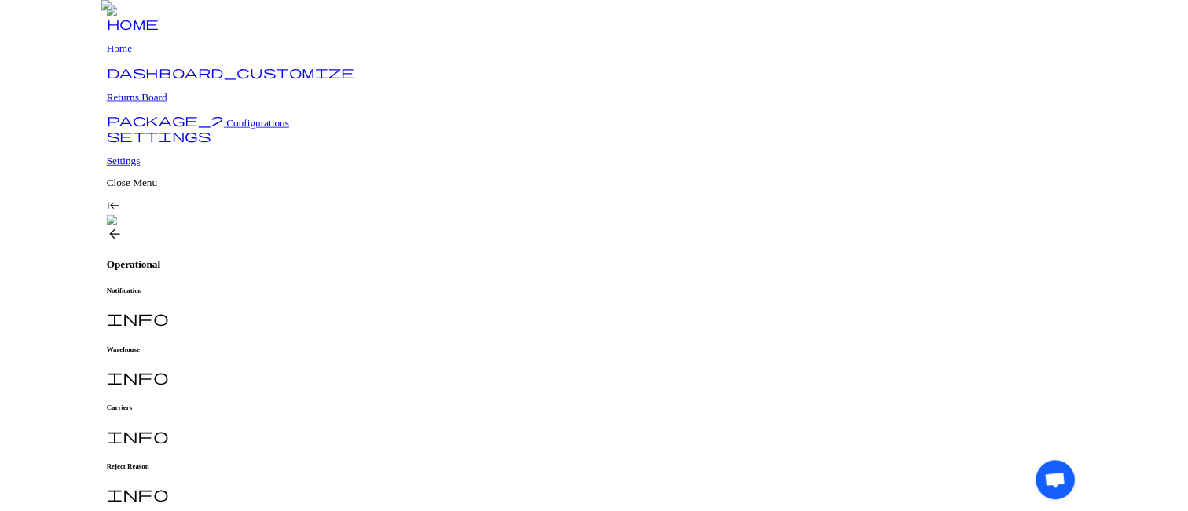
scroll to position [170, 0]
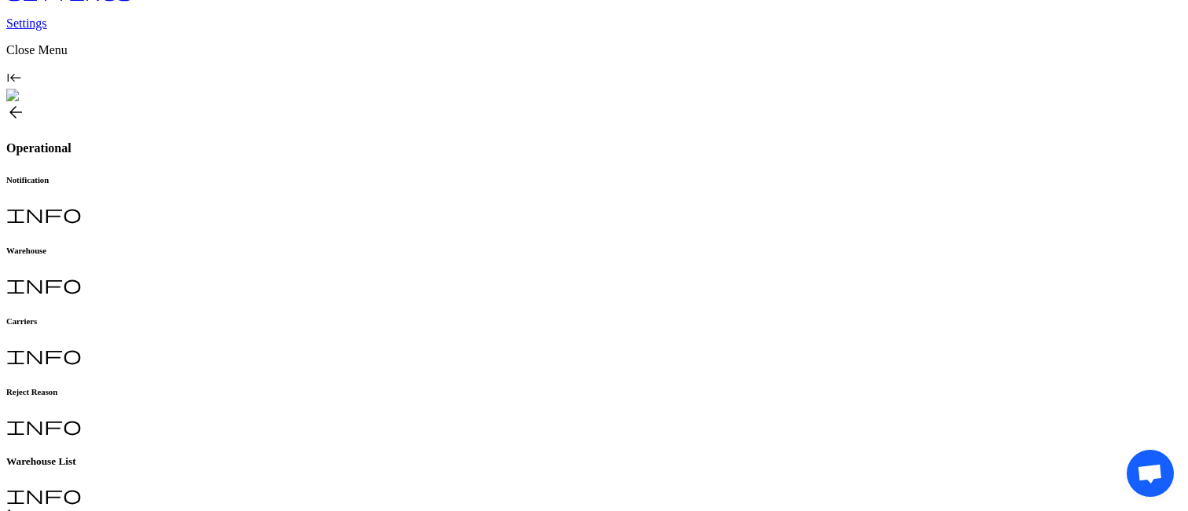
scroll to position [276, 0]
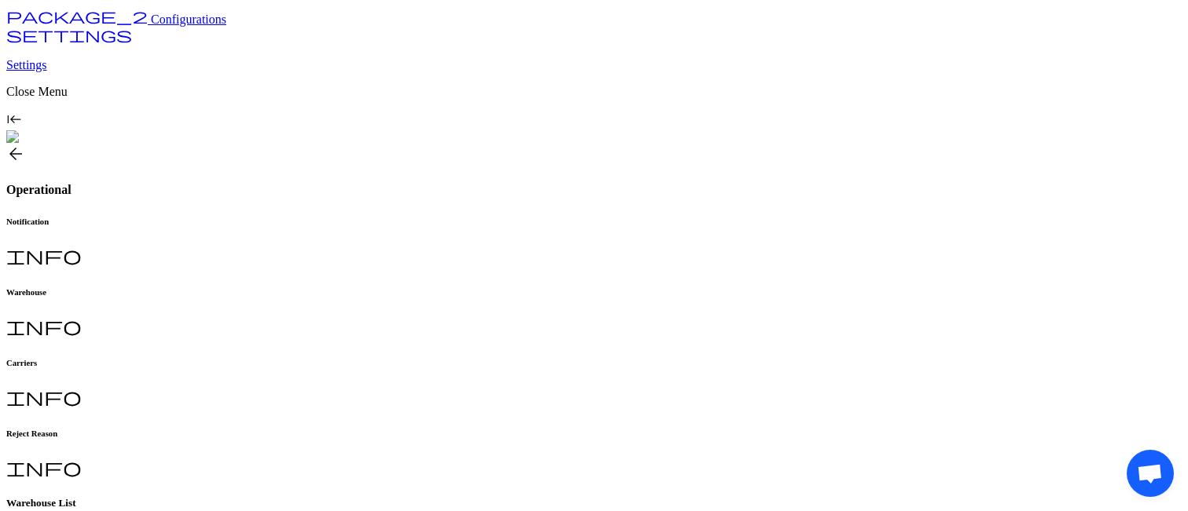
scroll to position [0, 0]
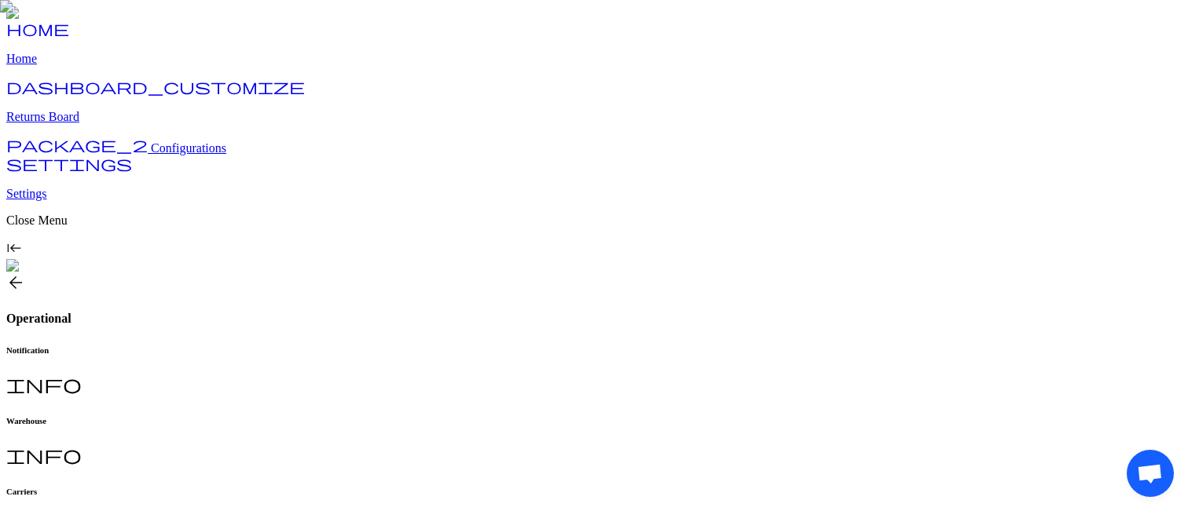
click at [25, 273] on span "arrow_back" at bounding box center [15, 282] width 19 height 19
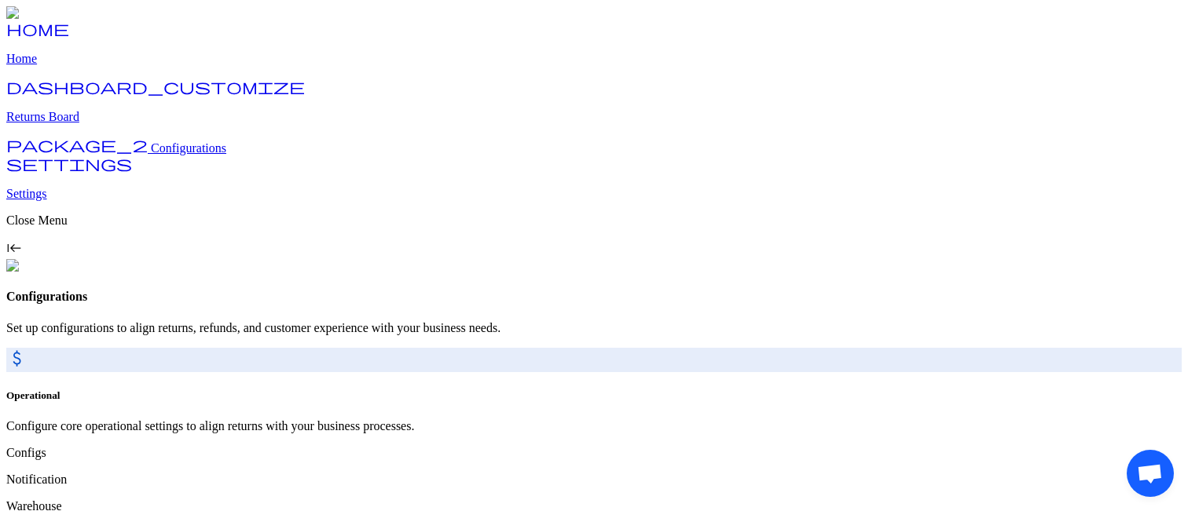
scroll to position [51, 0]
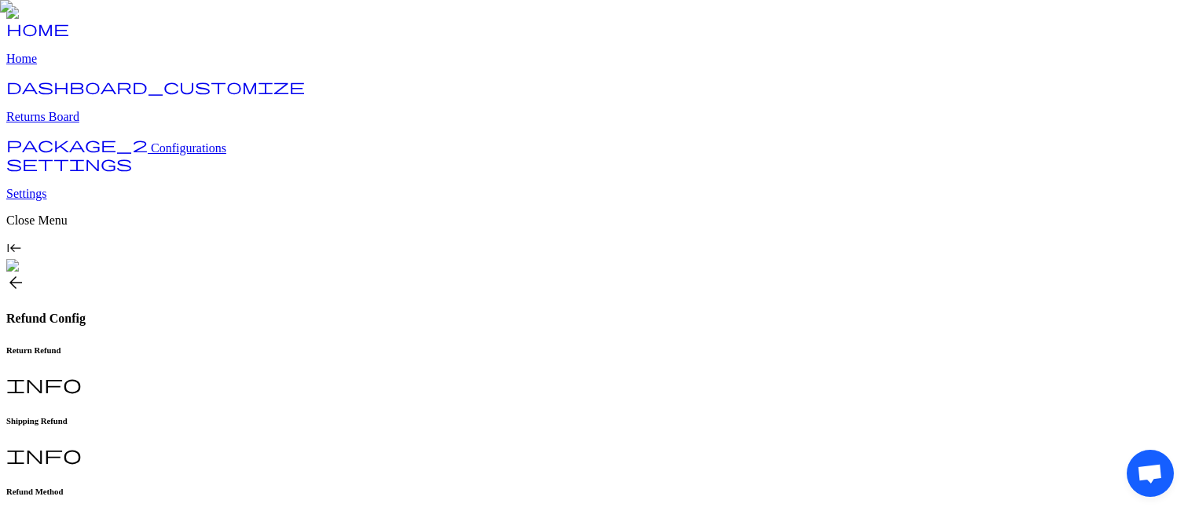
scroll to position [93, 0]
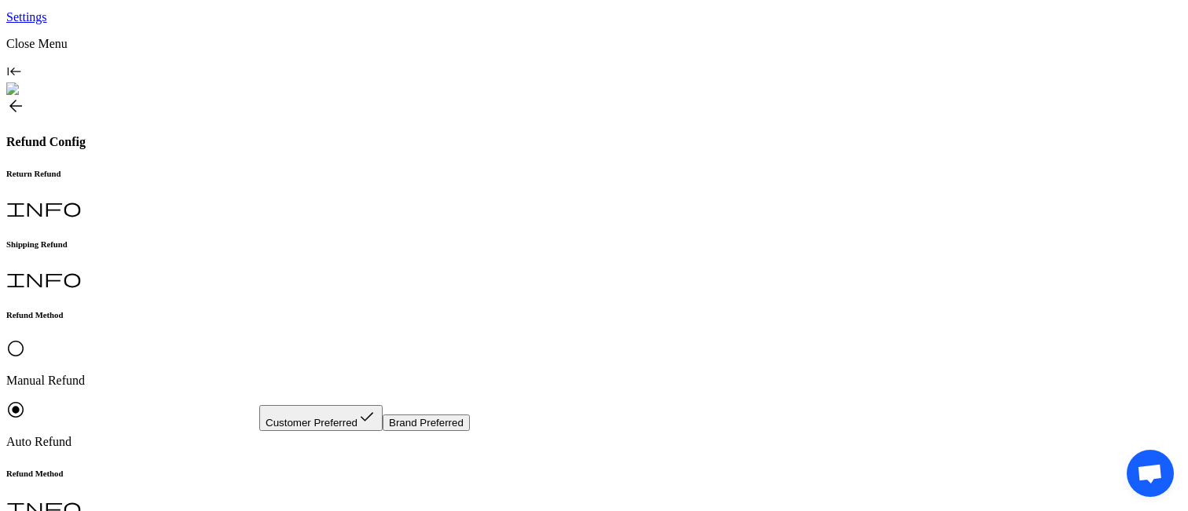
click at [419, 431] on button "Brand Preferred" at bounding box center [425, 423] width 87 height 16
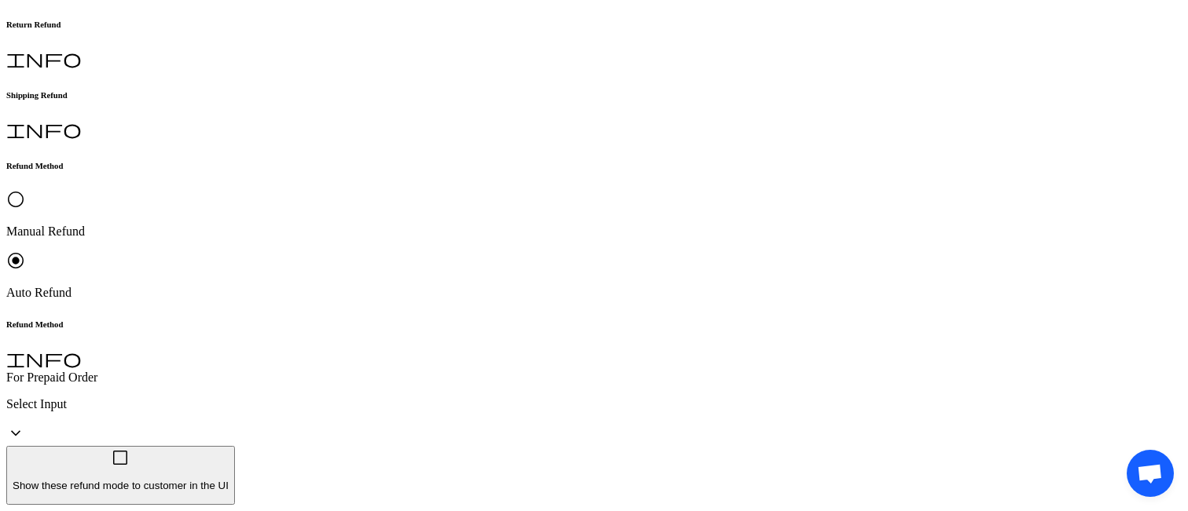
click at [373, 368] on div "Gift Card" at bounding box center [391, 373] width 265 height 14
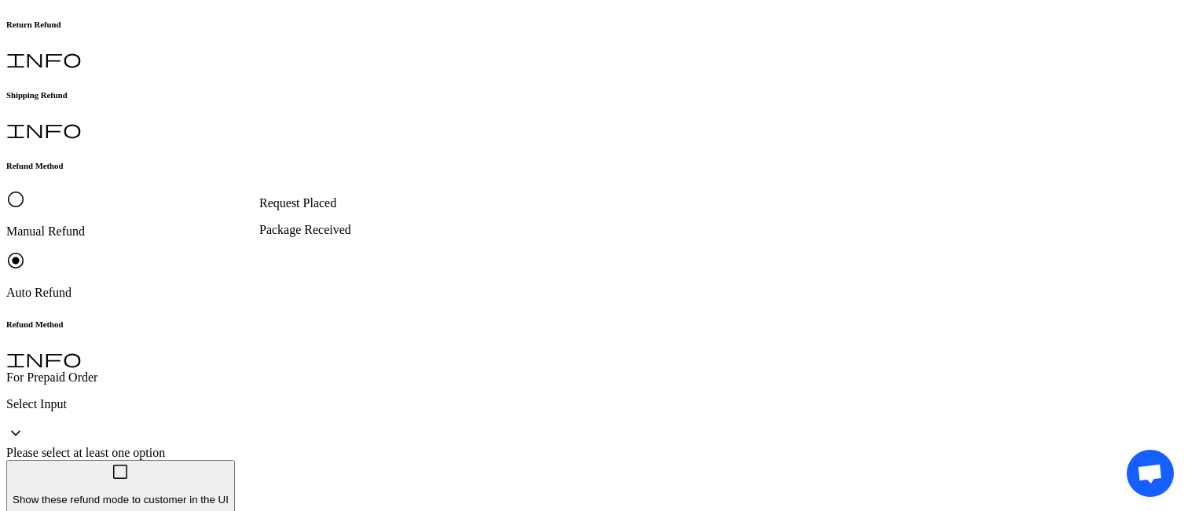
click at [372, 207] on p "Request Placed" at bounding box center [394, 203] width 271 height 14
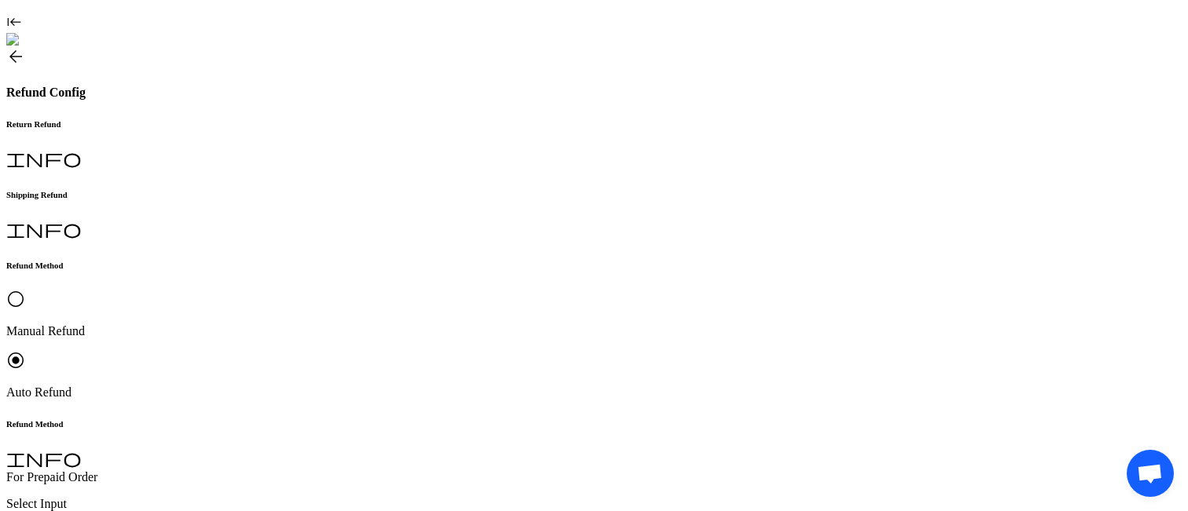
scroll to position [220, 0]
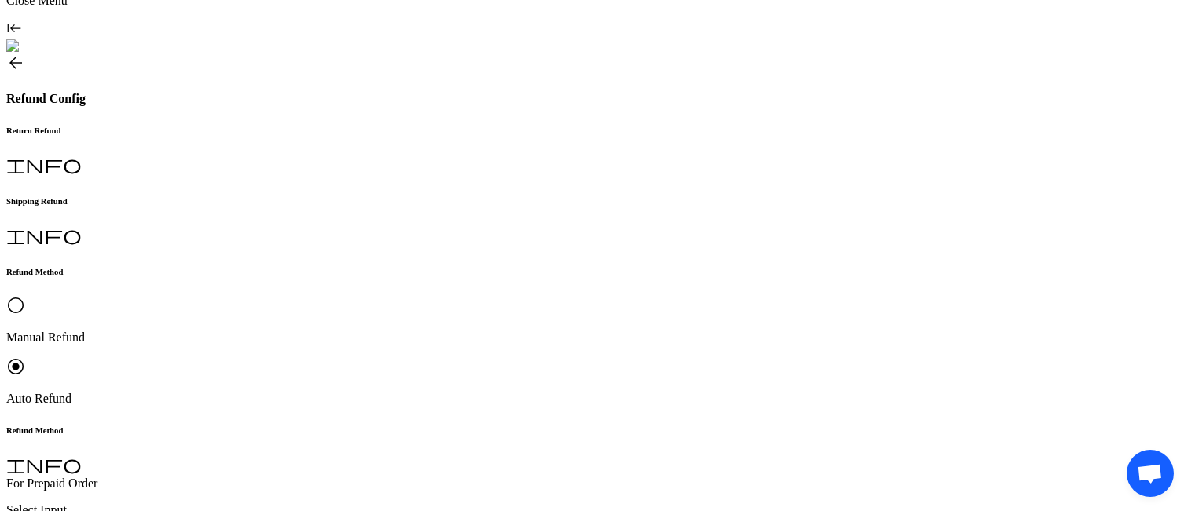
click at [385, 503] on p "Select Input" at bounding box center [593, 510] width 1175 height 14
click at [339, 175] on p "Gift Card" at bounding box center [391, 182] width 265 height 14
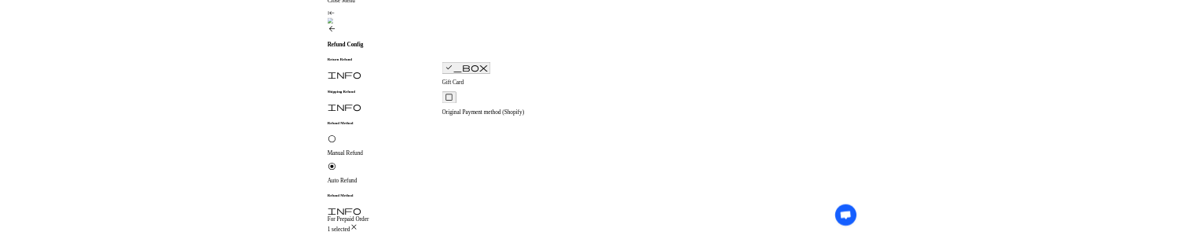
scroll to position [326, 0]
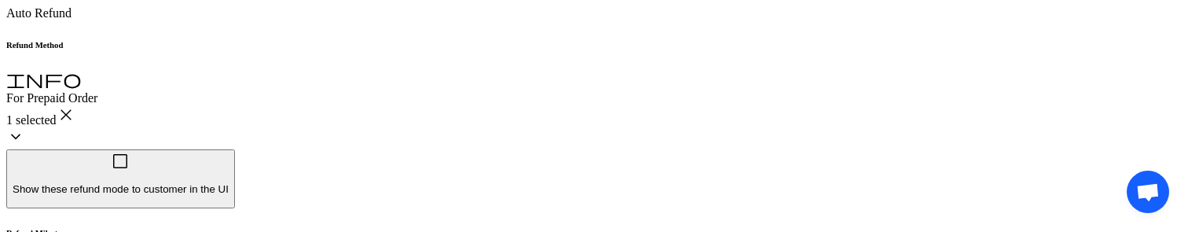
scroll to position [0, 0]
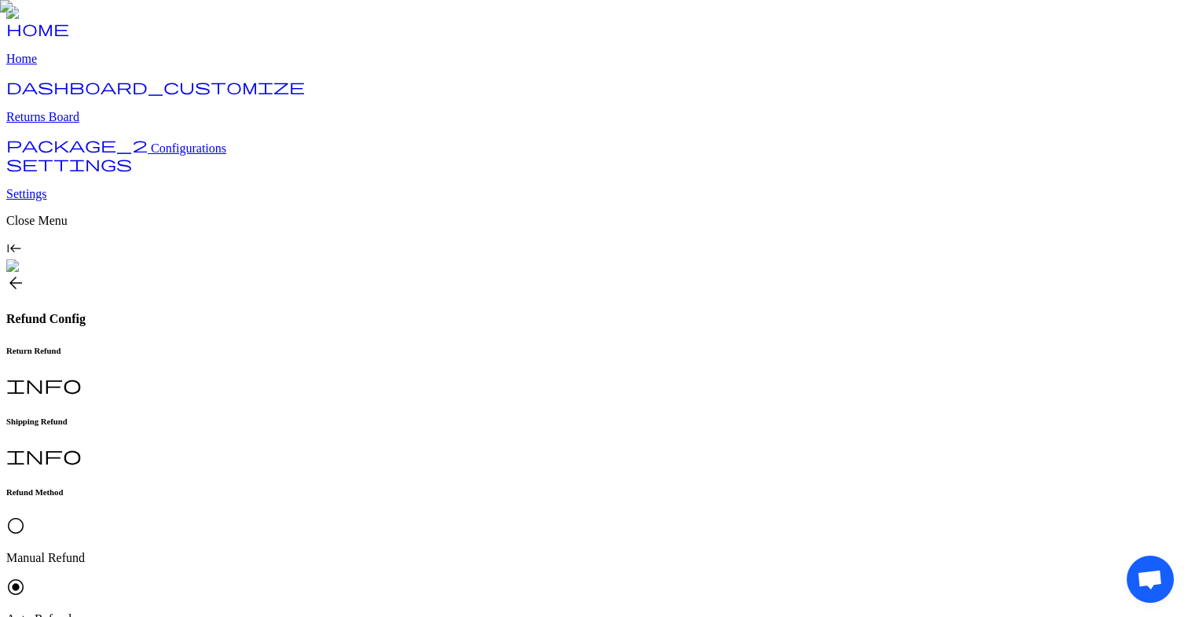
click at [25, 273] on span "arrow_back" at bounding box center [15, 282] width 19 height 19
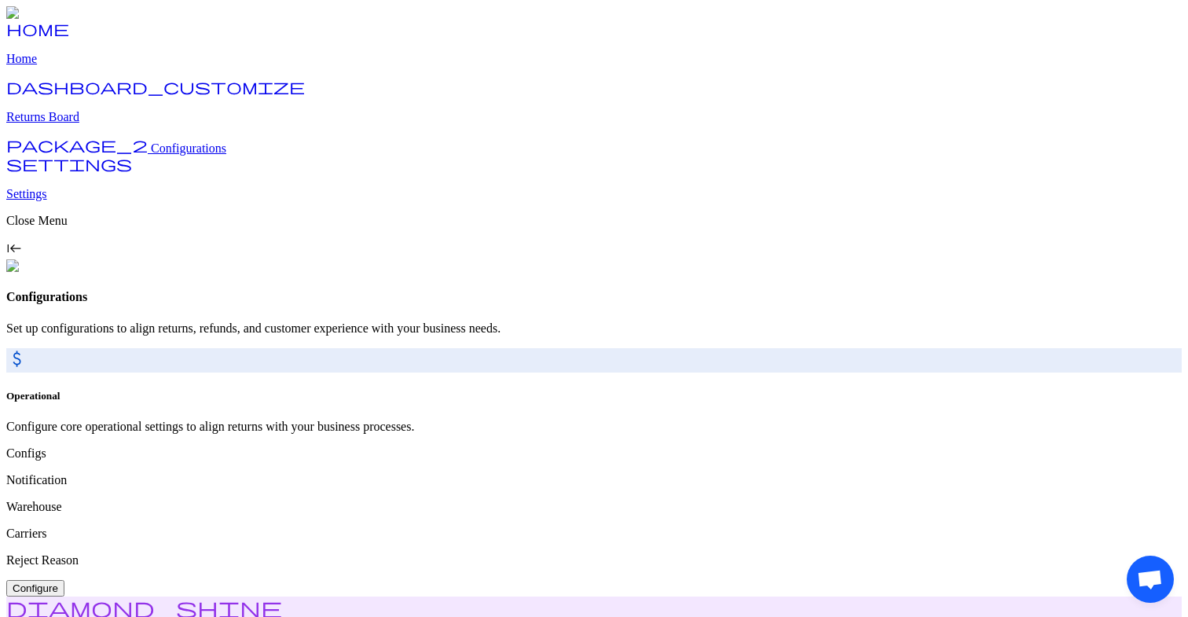
click at [58, 582] on span "Configure" at bounding box center [36, 588] width 46 height 12
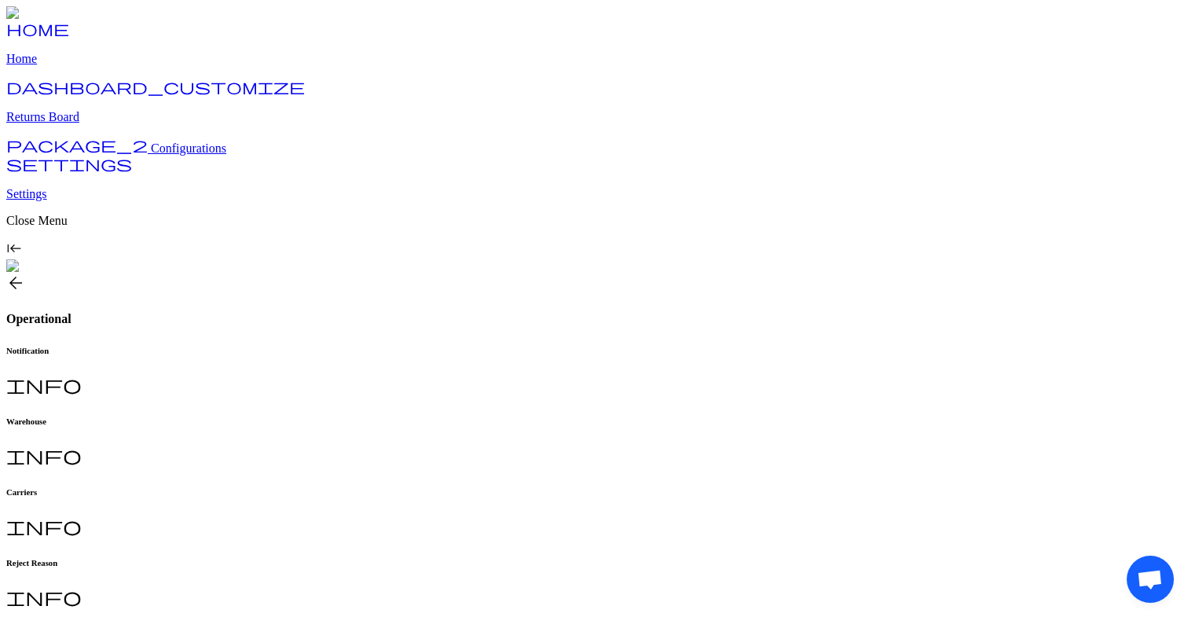
click at [387, 416] on h6 "Warehouse" at bounding box center [593, 420] width 1175 height 9
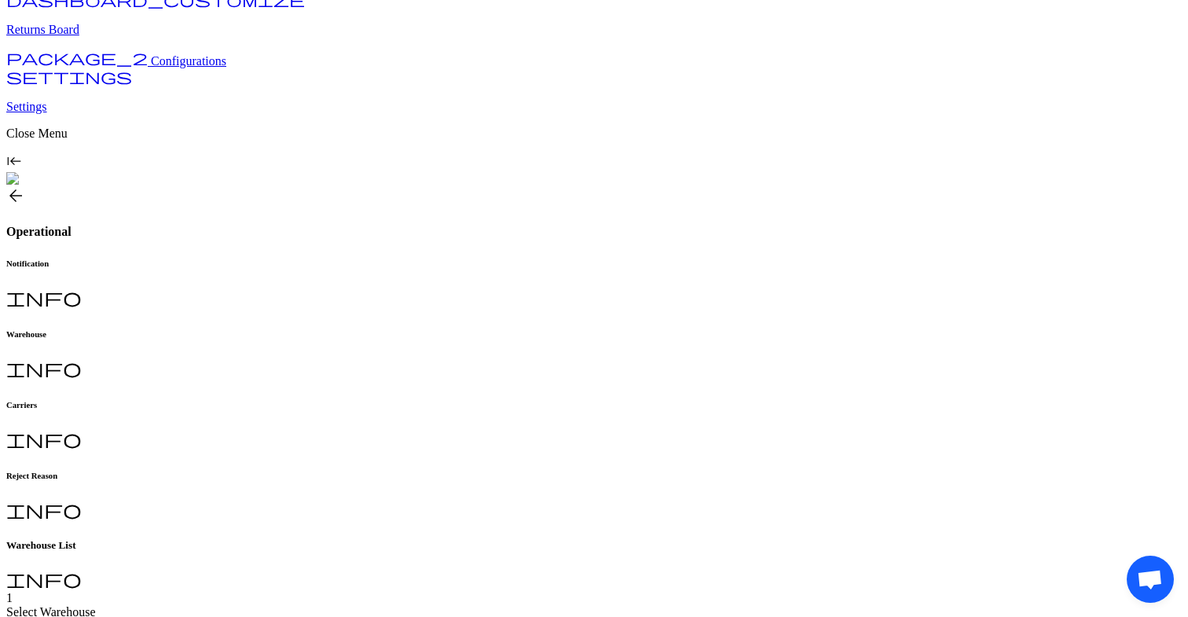
scroll to position [170, 0]
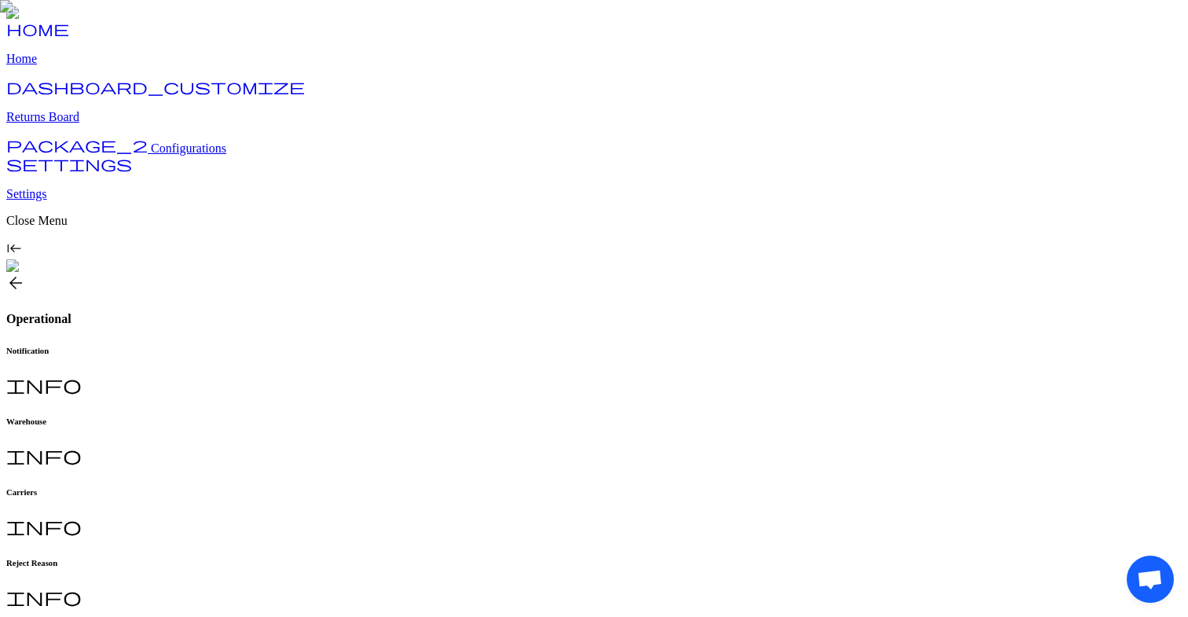
scroll to position [170, 0]
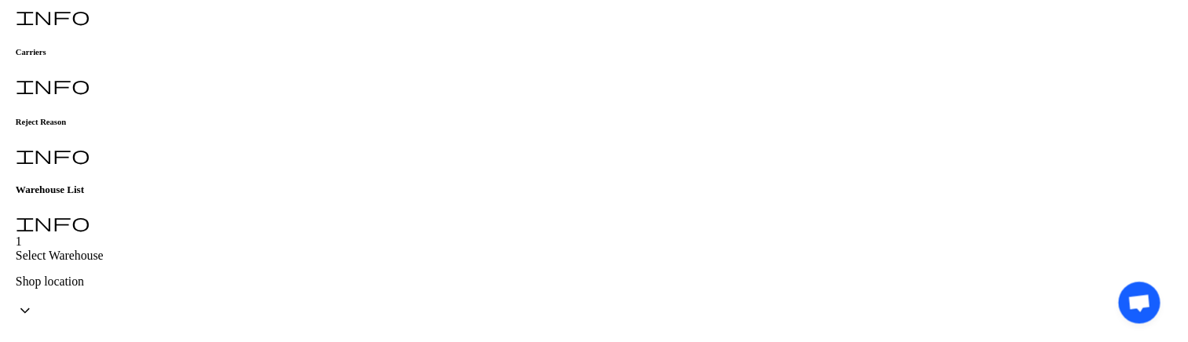
scroll to position [445, 0]
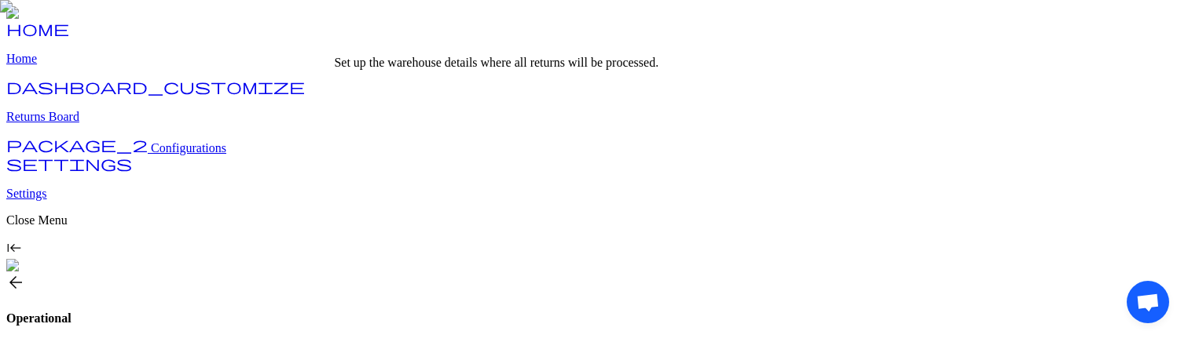
scroll to position [445, 0]
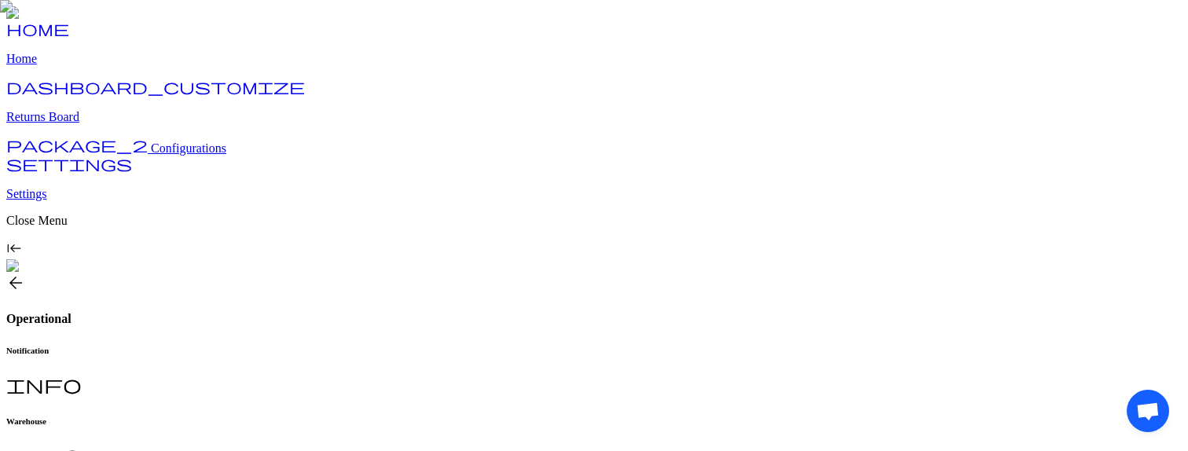
scroll to position [336, 0]
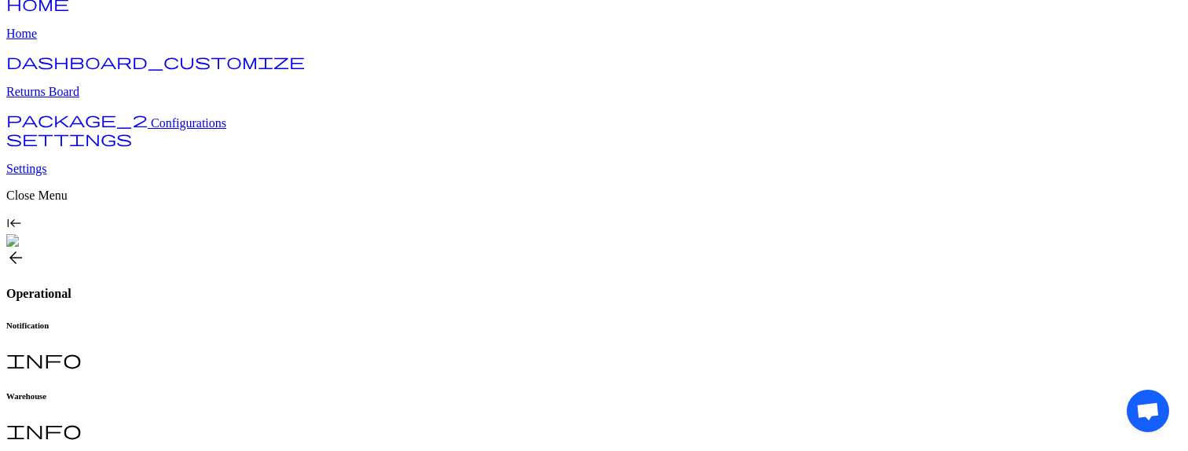
scroll to position [24, 0]
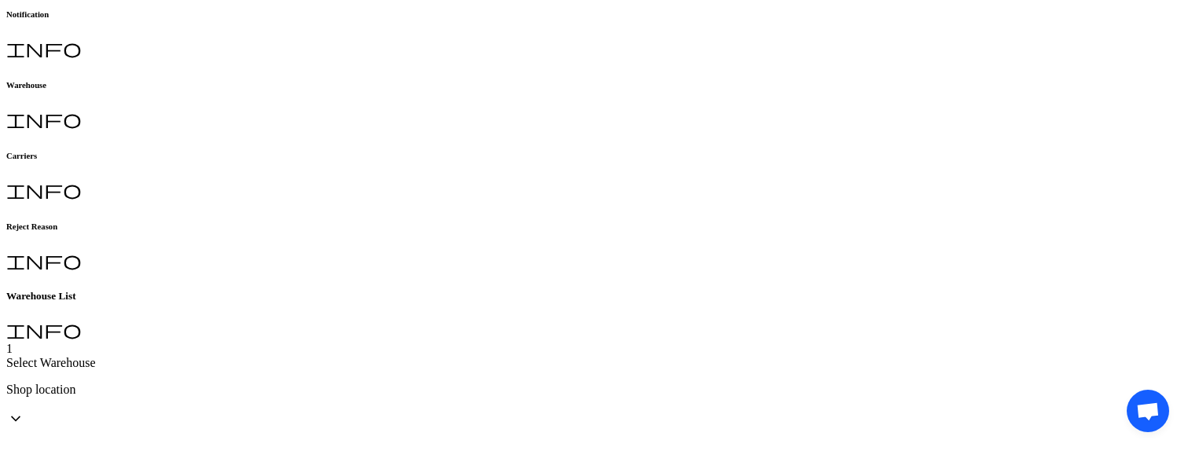
drag, startPoint x: 541, startPoint y: 286, endPoint x: 628, endPoint y: 286, distance: 87.2
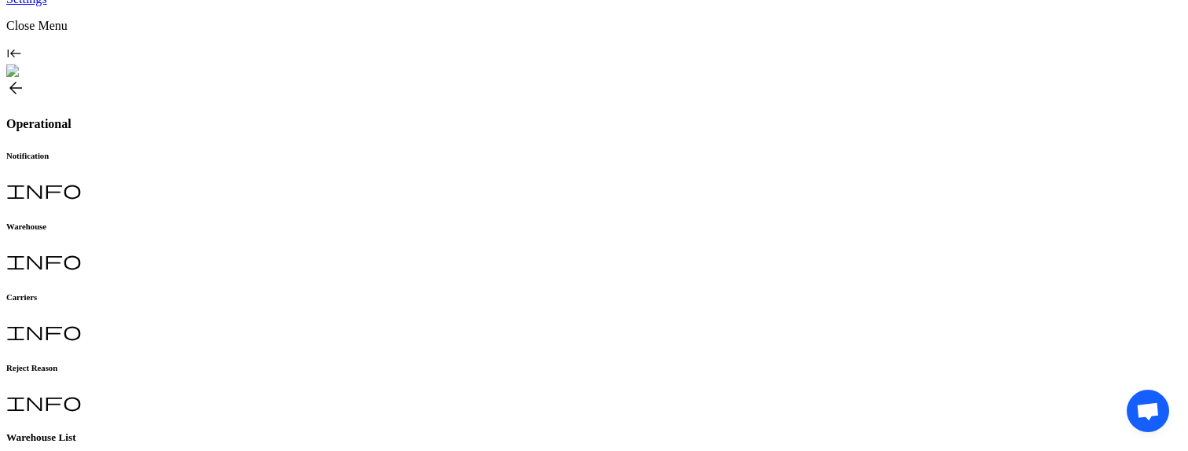
scroll to position [336, 0]
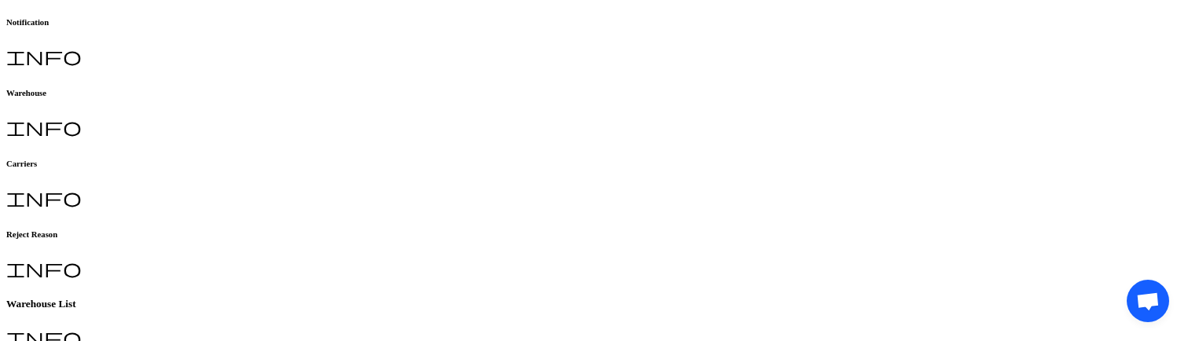
scroll to position [446, 0]
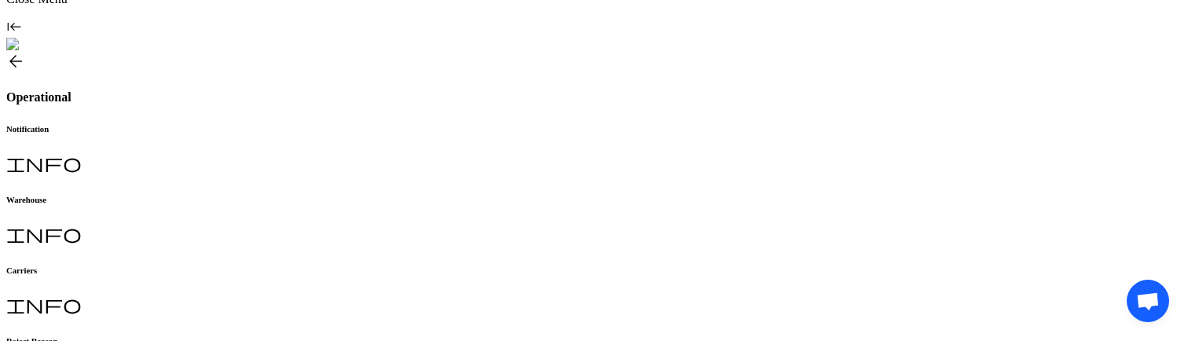
scroll to position [446, 0]
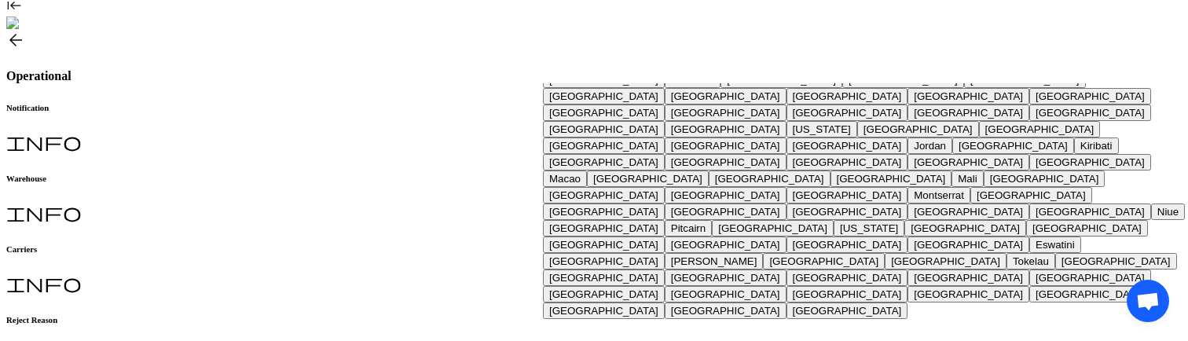
scroll to position [2395, 0]
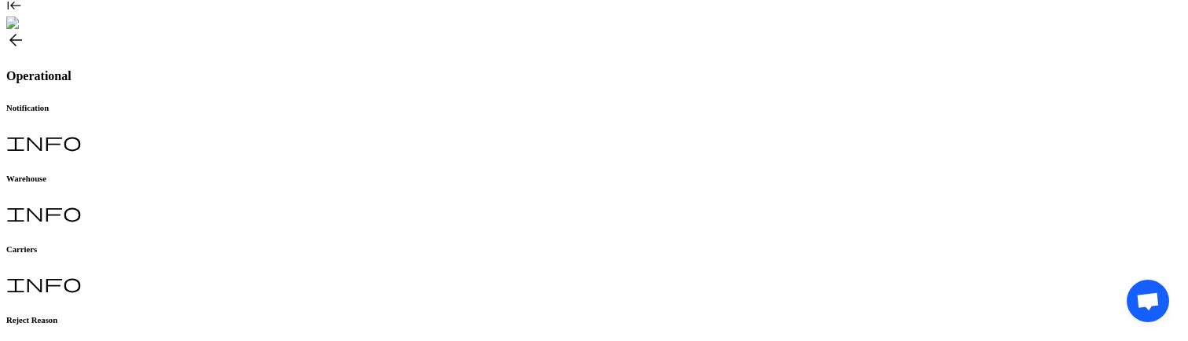
scroll to position [446, 0]
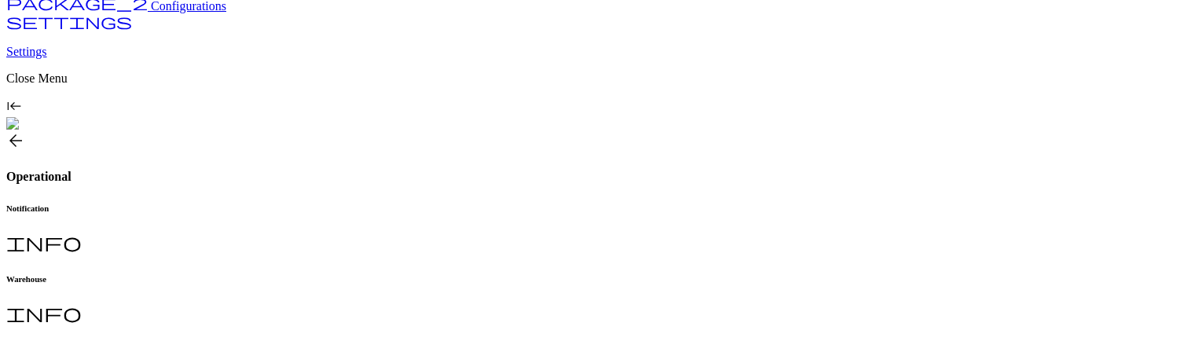
scroll to position [430, 0]
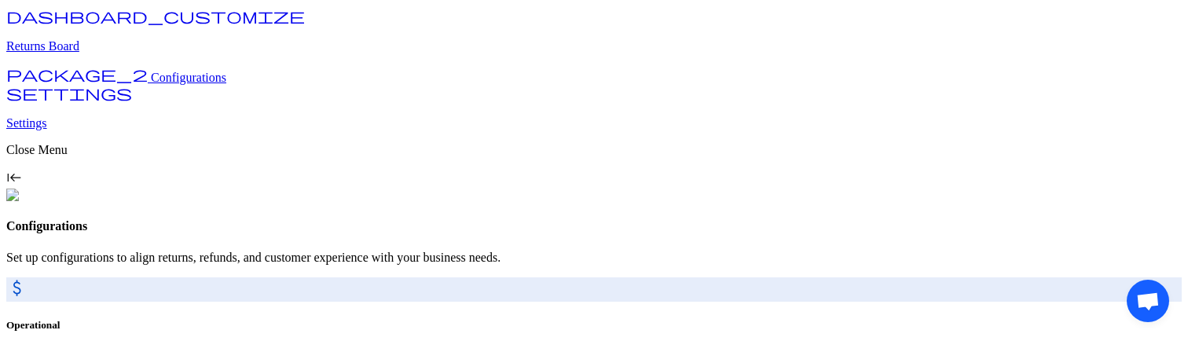
scroll to position [221, 0]
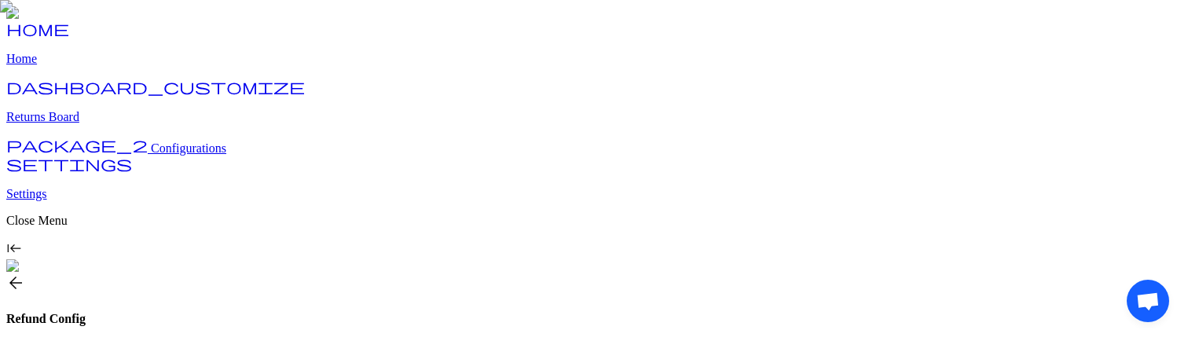
scroll to position [492, 0]
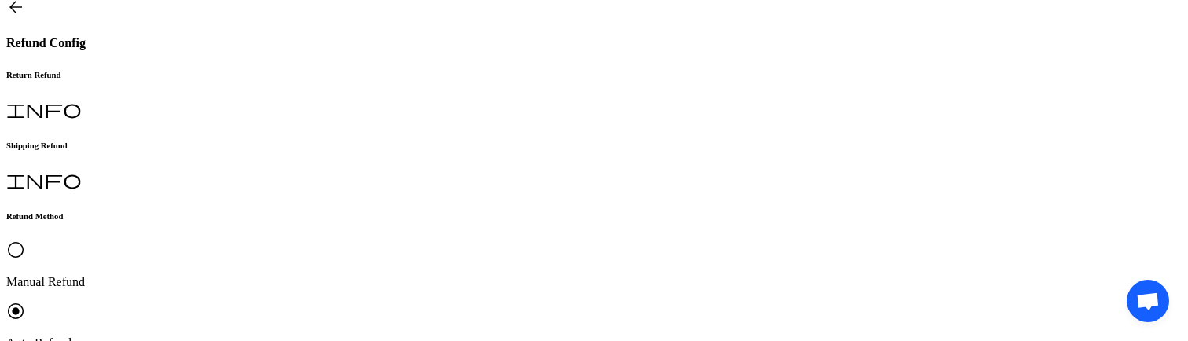
scroll to position [0, 0]
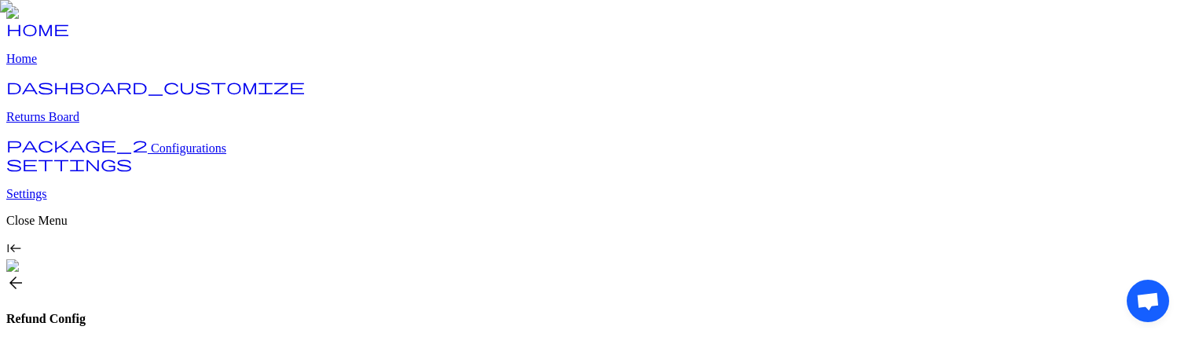
click at [138, 155] on link "package_2 Configurations" at bounding box center [116, 147] width 220 height 13
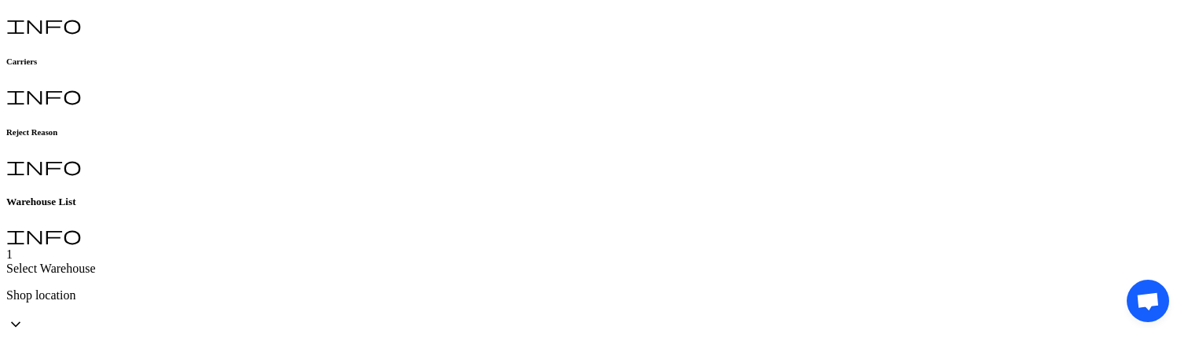
scroll to position [446, 0]
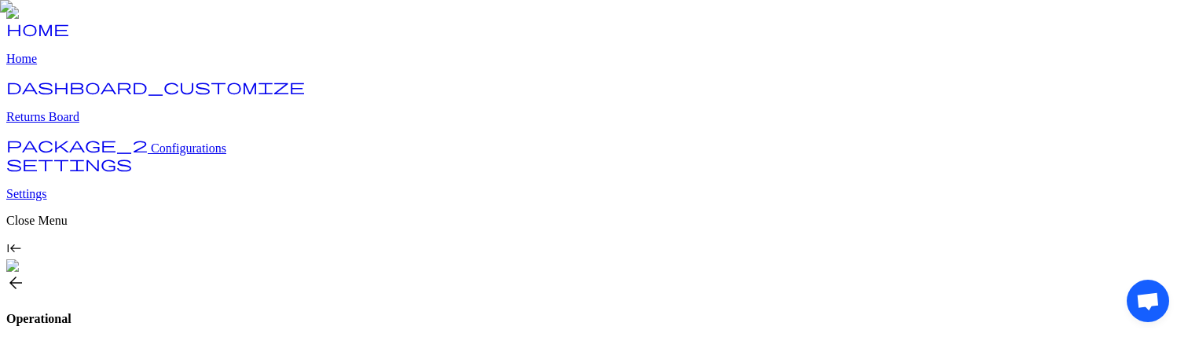
scroll to position [446, 0]
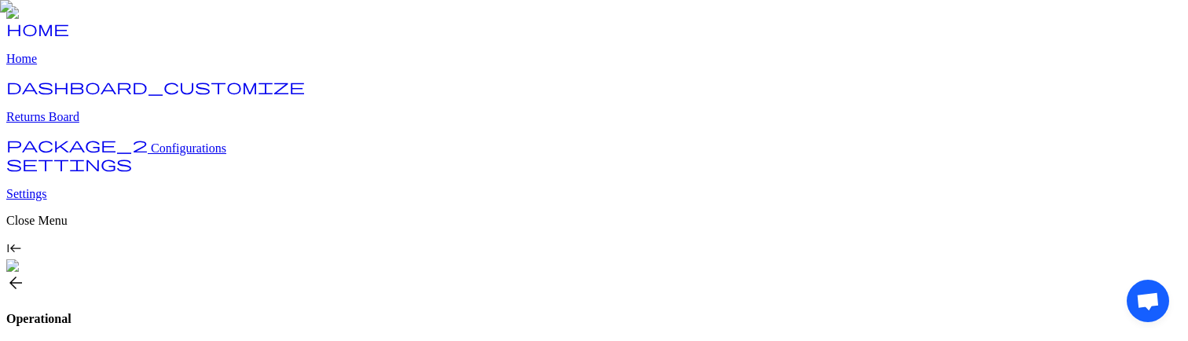
scroll to position [446, 0]
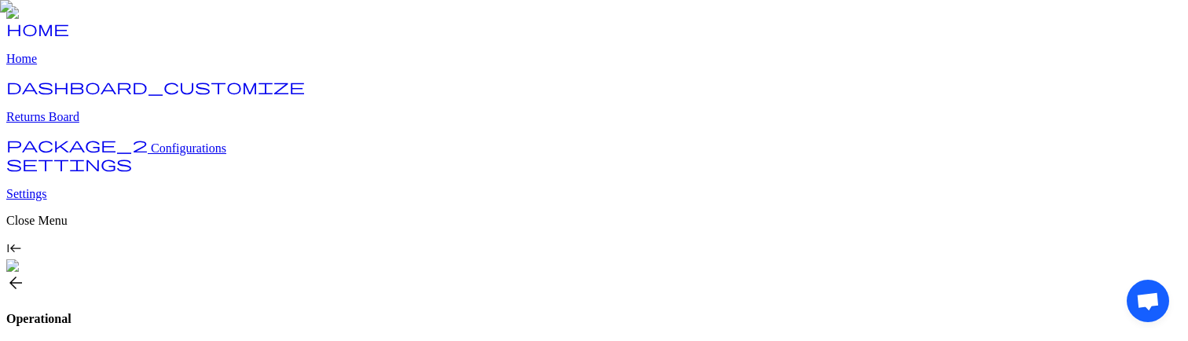
type input "**********"
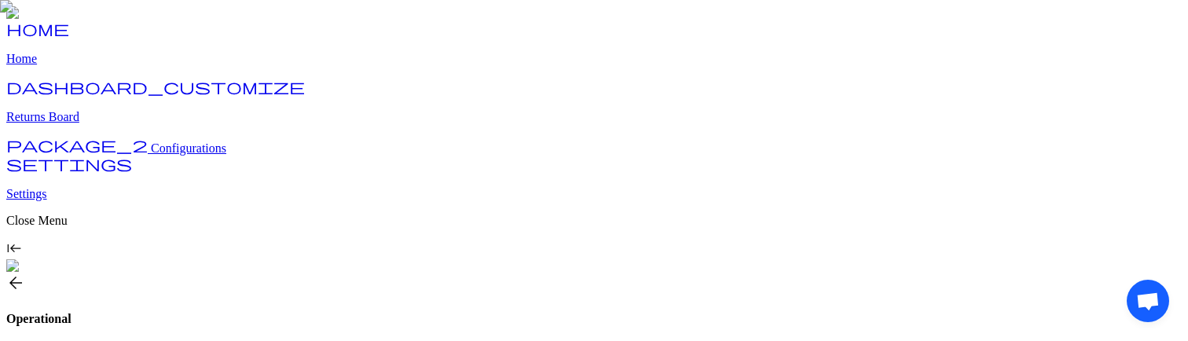
type input "*****"
type input "**"
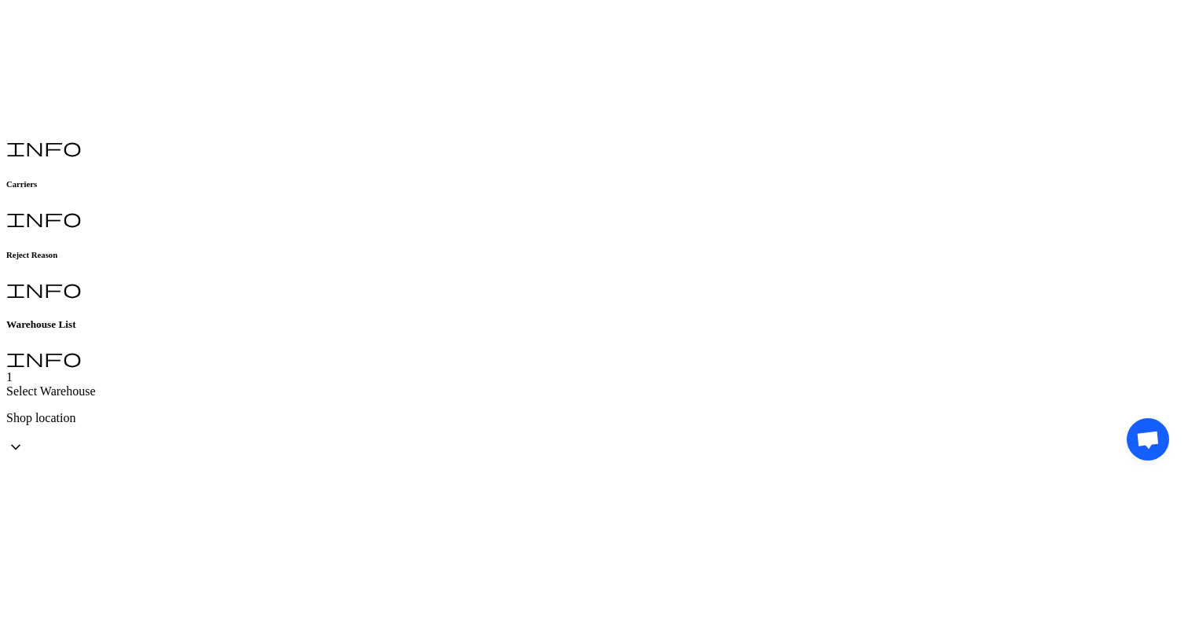
scroll to position [170, 0]
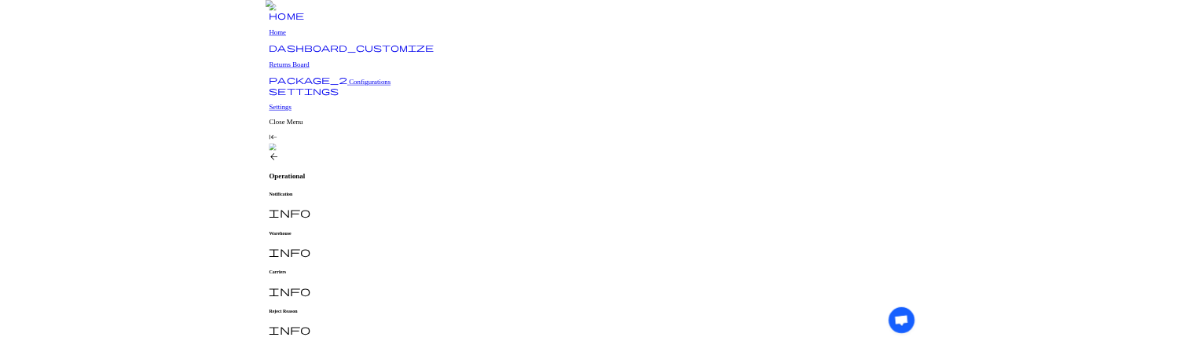
scroll to position [170, 0]
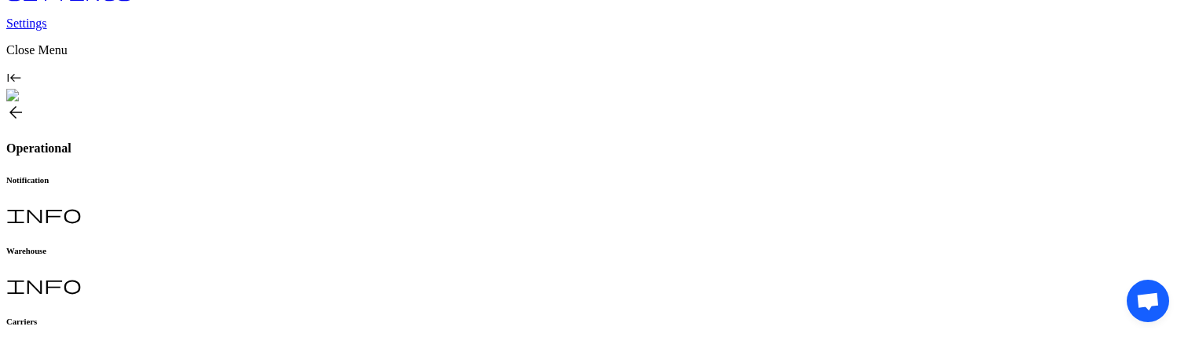
scroll to position [446, 0]
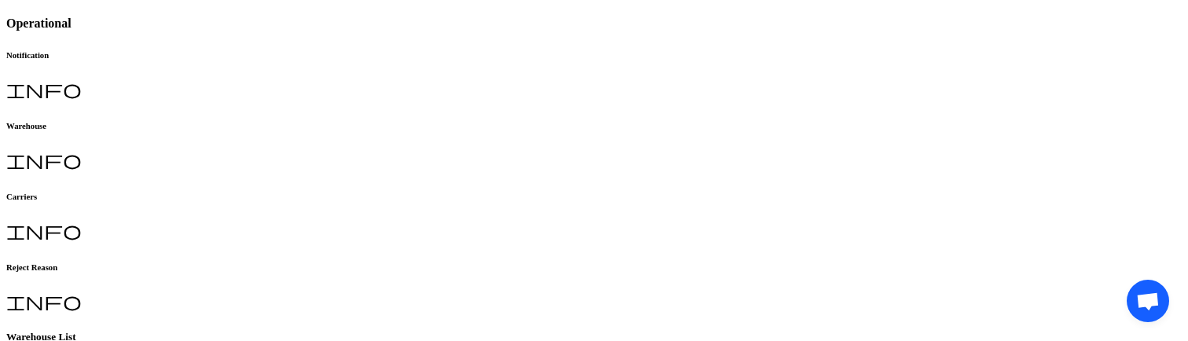
scroll to position [430, 0]
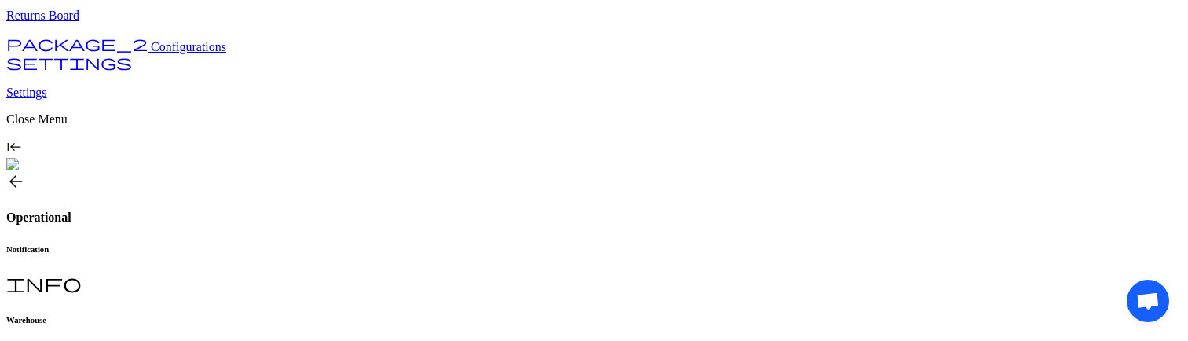
scroll to position [0, 0]
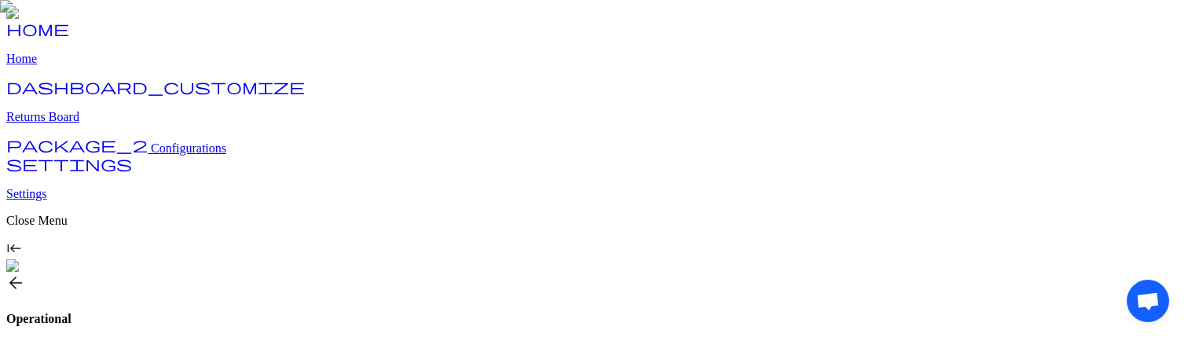
click at [151, 155] on span "Configurations" at bounding box center [188, 147] width 75 height 13
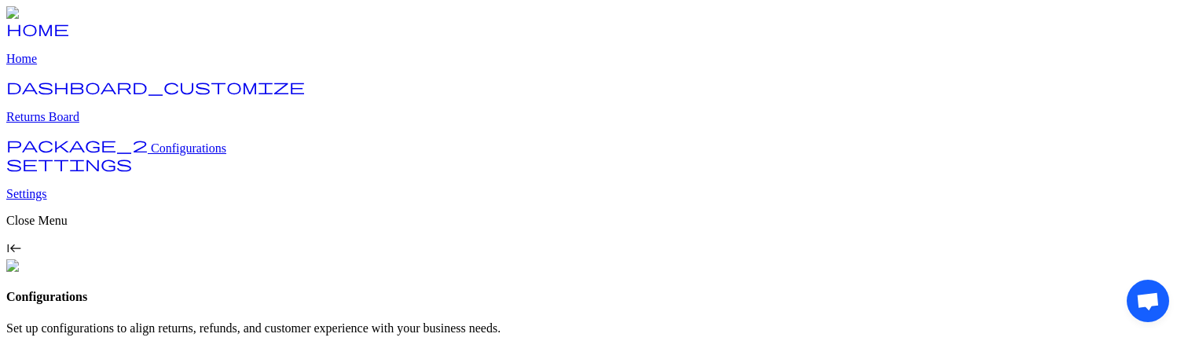
scroll to position [221, 0]
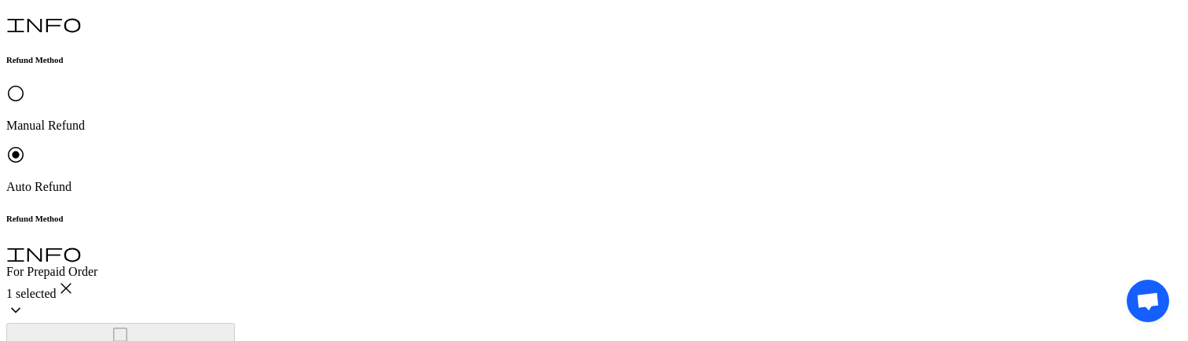
scroll to position [415, 0]
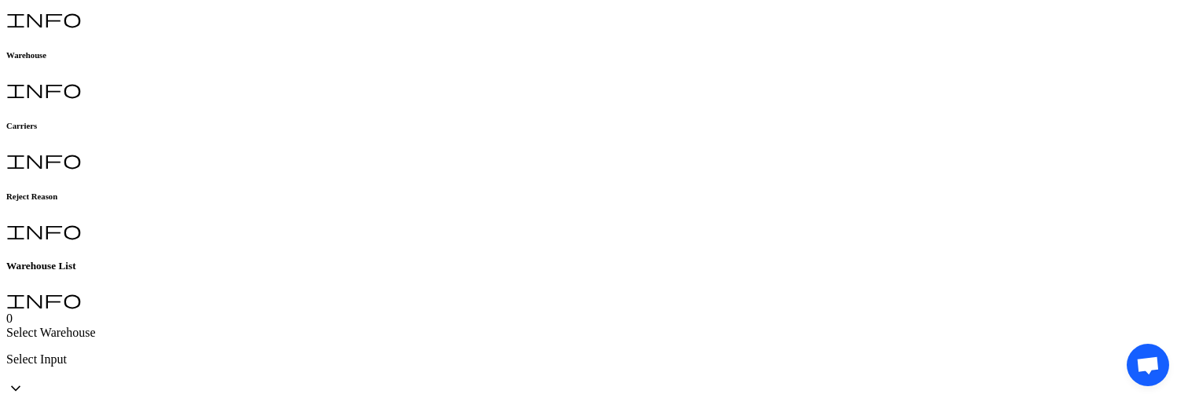
scroll to position [366, 0]
click at [581, 317] on button "[GEOGRAPHIC_DATA]" at bounding box center [604, 309] width 122 height 16
click at [606, 317] on button "[GEOGRAPHIC_DATA]" at bounding box center [604, 309] width 122 height 16
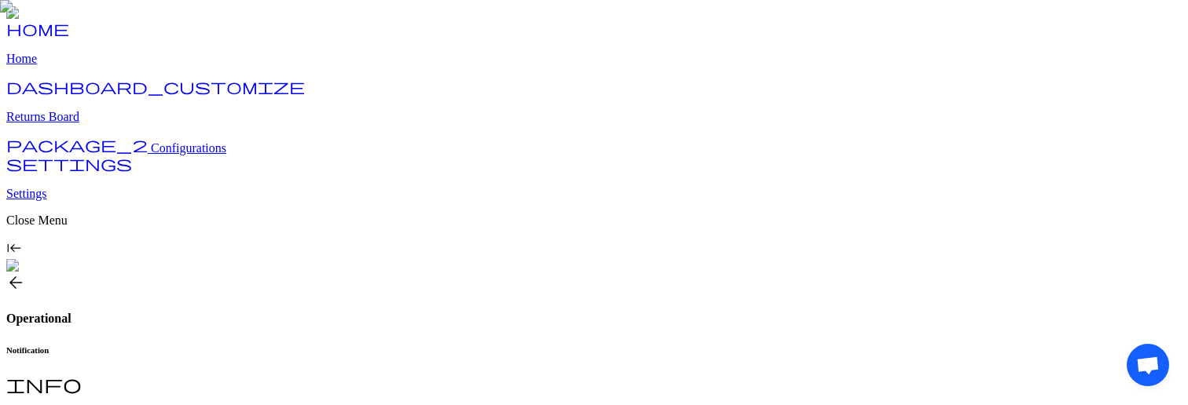
scroll to position [382, 0]
